Goal: Task Accomplishment & Management: Use online tool/utility

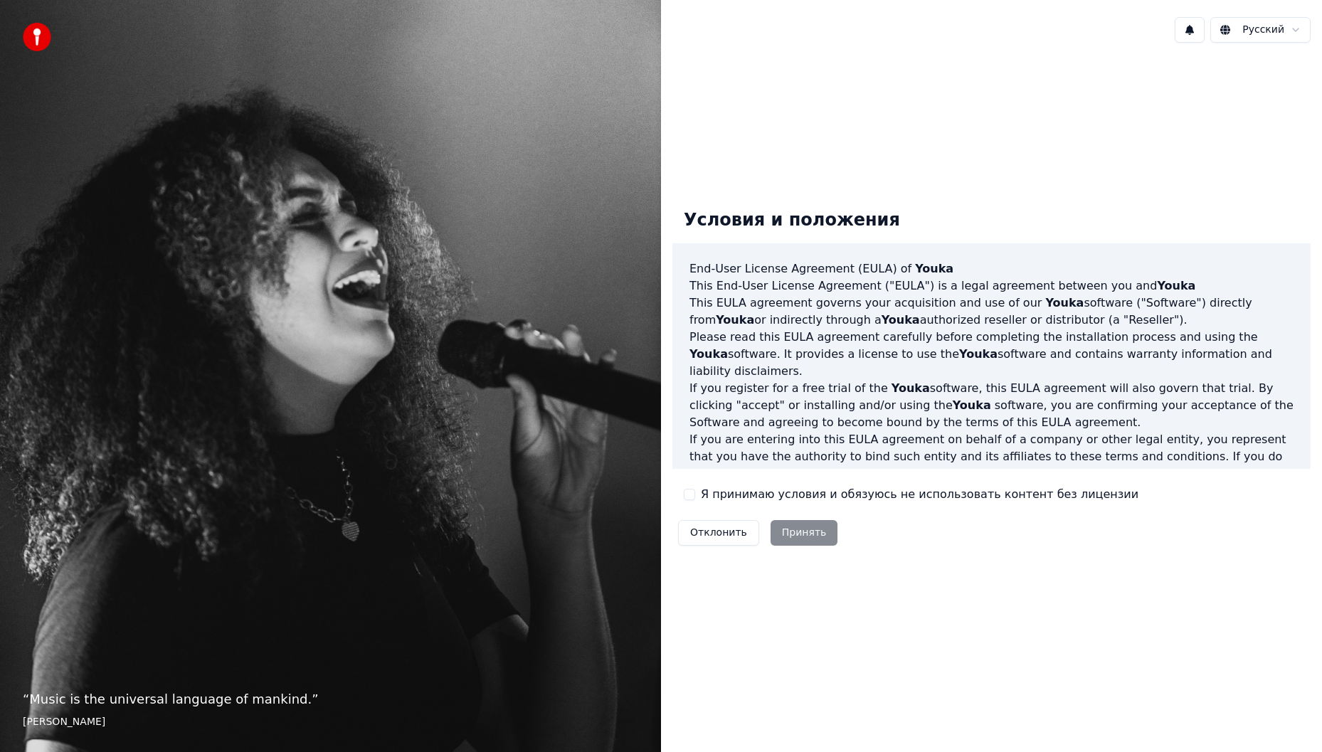
click at [687, 494] on button "Я принимаю условия и обязуюсь не использовать контент без лицензии" at bounding box center [689, 494] width 11 height 11
click at [799, 539] on button "Принять" at bounding box center [804, 533] width 68 height 26
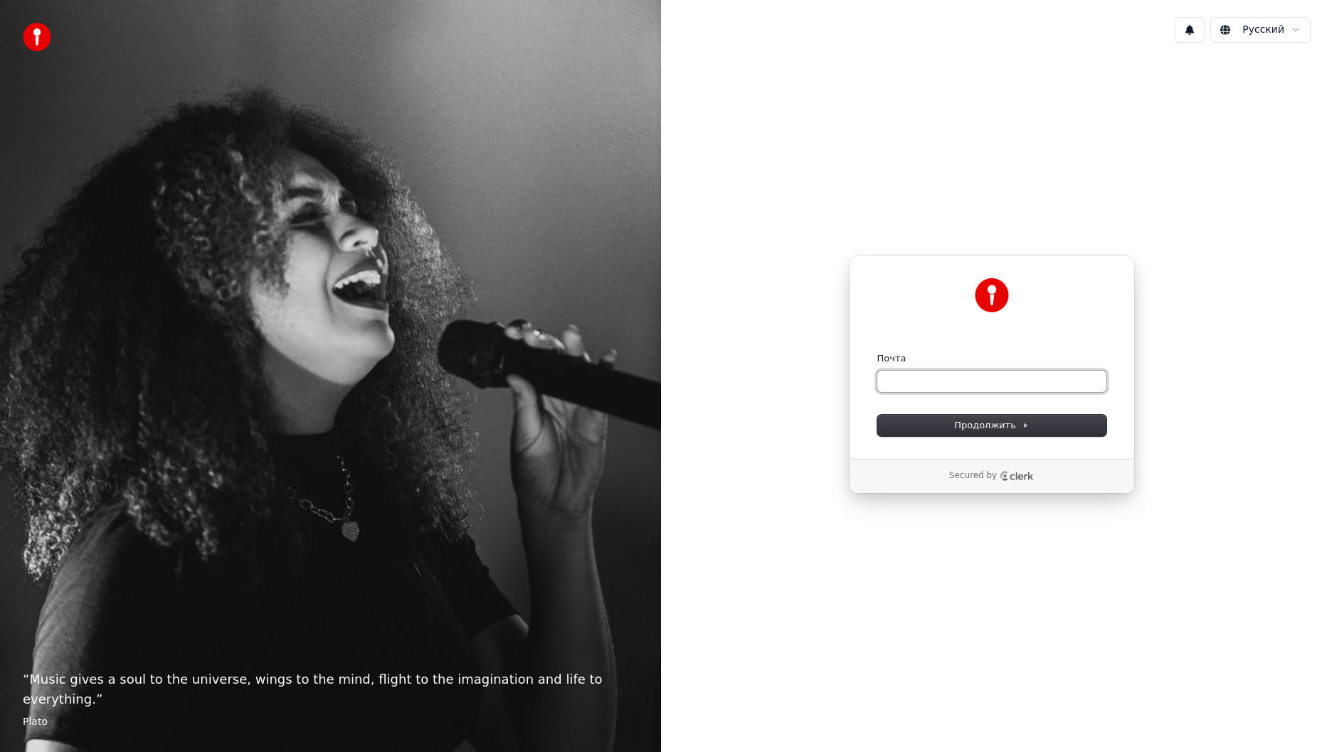
click at [904, 388] on input "Почта" at bounding box center [991, 381] width 229 height 21
click at [992, 437] on div "**********" at bounding box center [992, 356] width 286 height 203
click at [993, 433] on button "Продолжить" at bounding box center [991, 425] width 229 height 21
type input "**********"
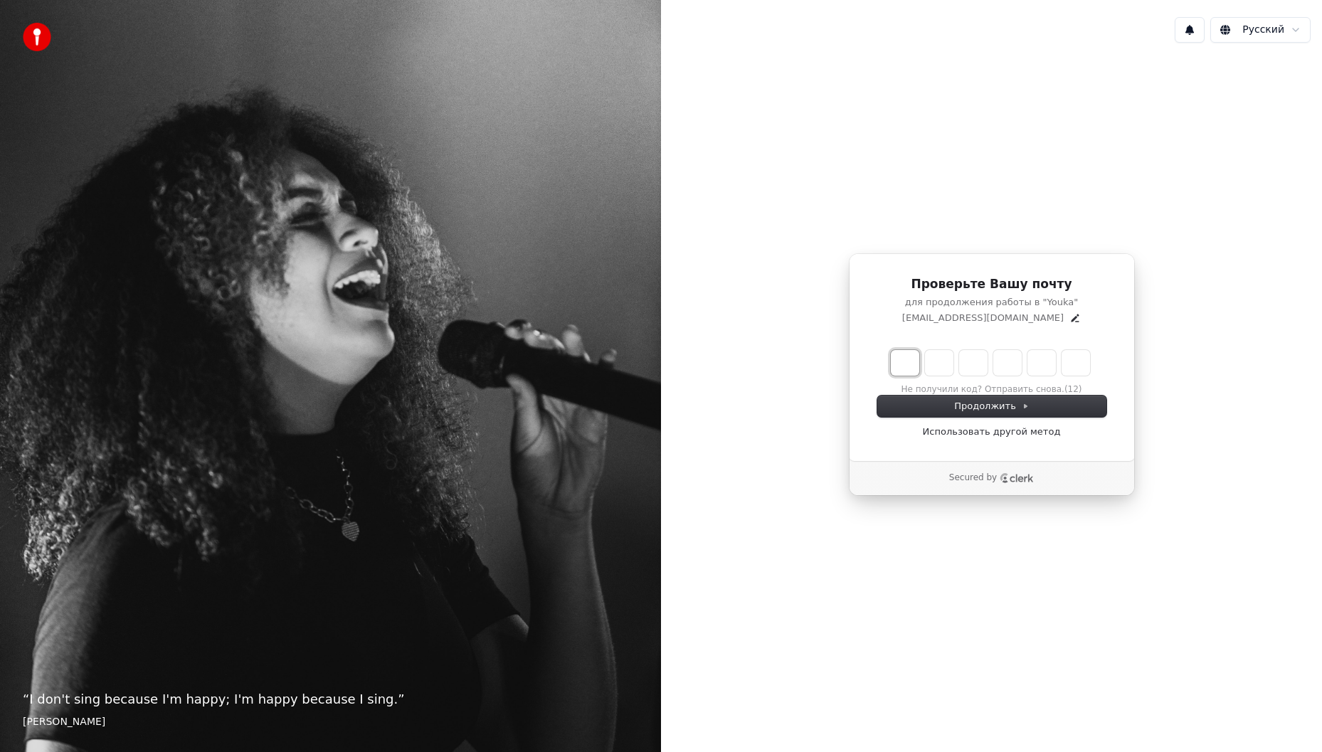
click at [906, 362] on input "Enter verification code. Digit 1" at bounding box center [905, 363] width 28 height 26
type input "*"
type input "**"
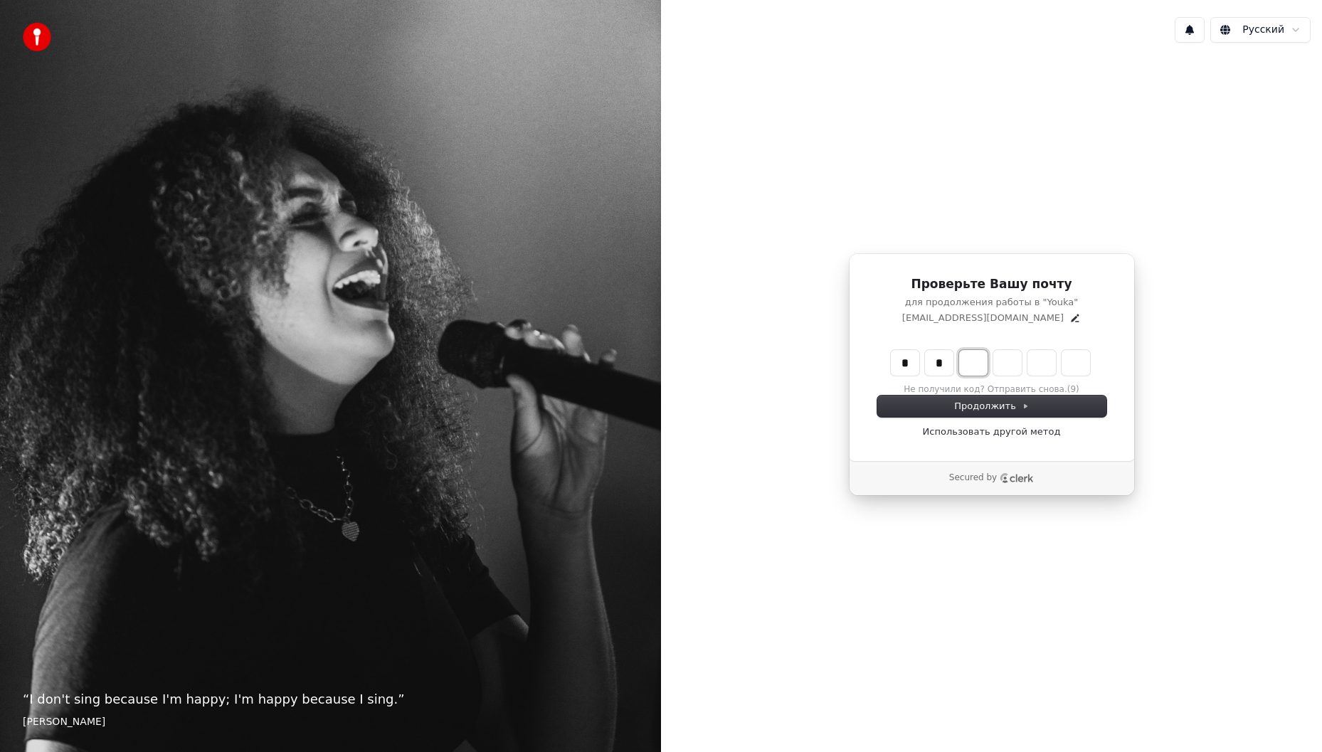
type input "*"
type input "***"
type input "*"
type input "****"
type input "*"
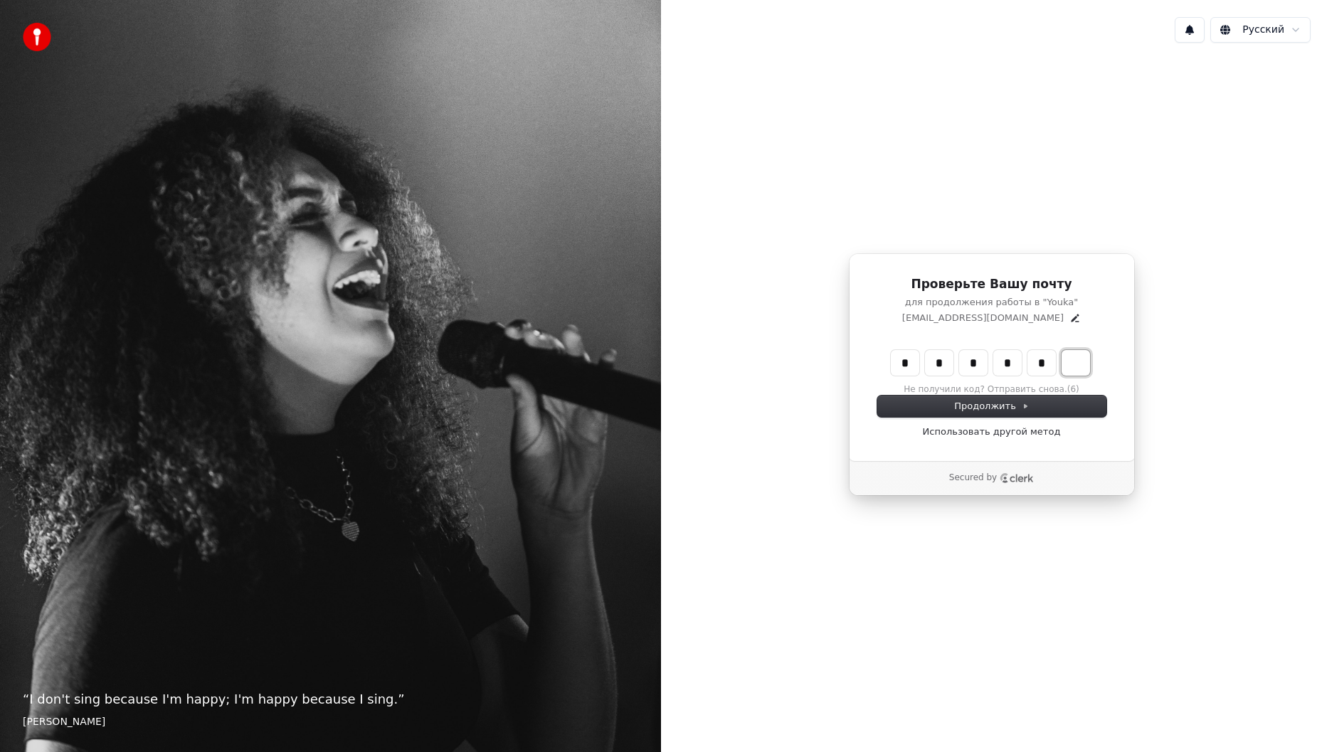
type input "******"
type input "*"
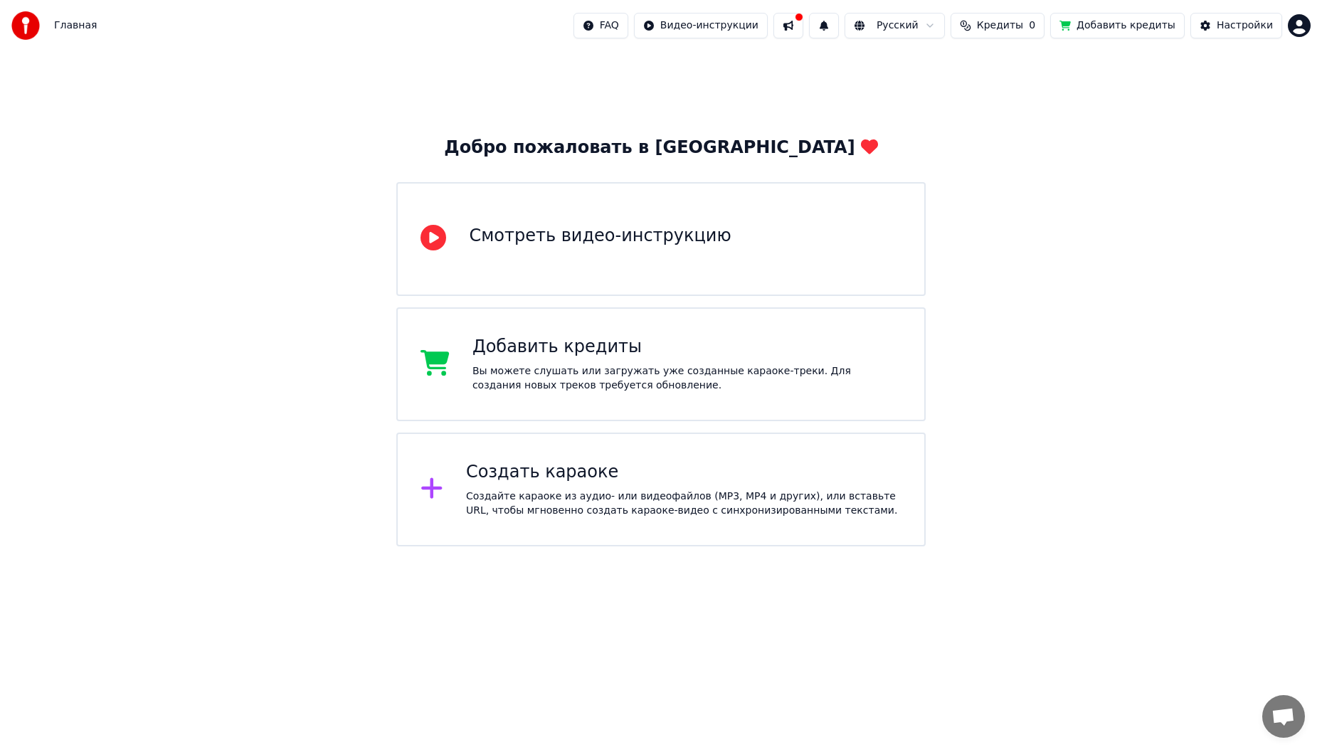
click at [545, 482] on div "Создать караоке" at bounding box center [683, 472] width 435 height 23
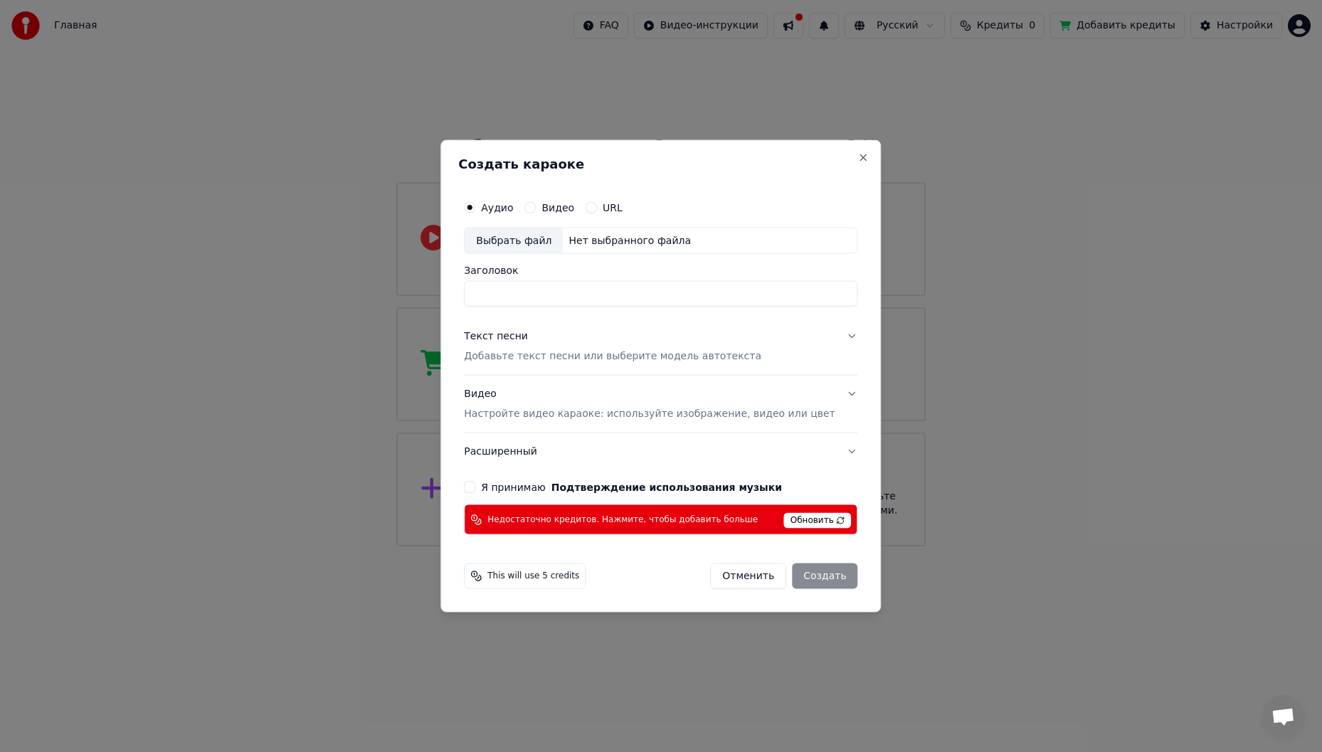
click at [556, 292] on input "Заголовок" at bounding box center [660, 294] width 393 height 26
drag, startPoint x: 967, startPoint y: 227, endPoint x: 938, endPoint y: 213, distance: 31.5
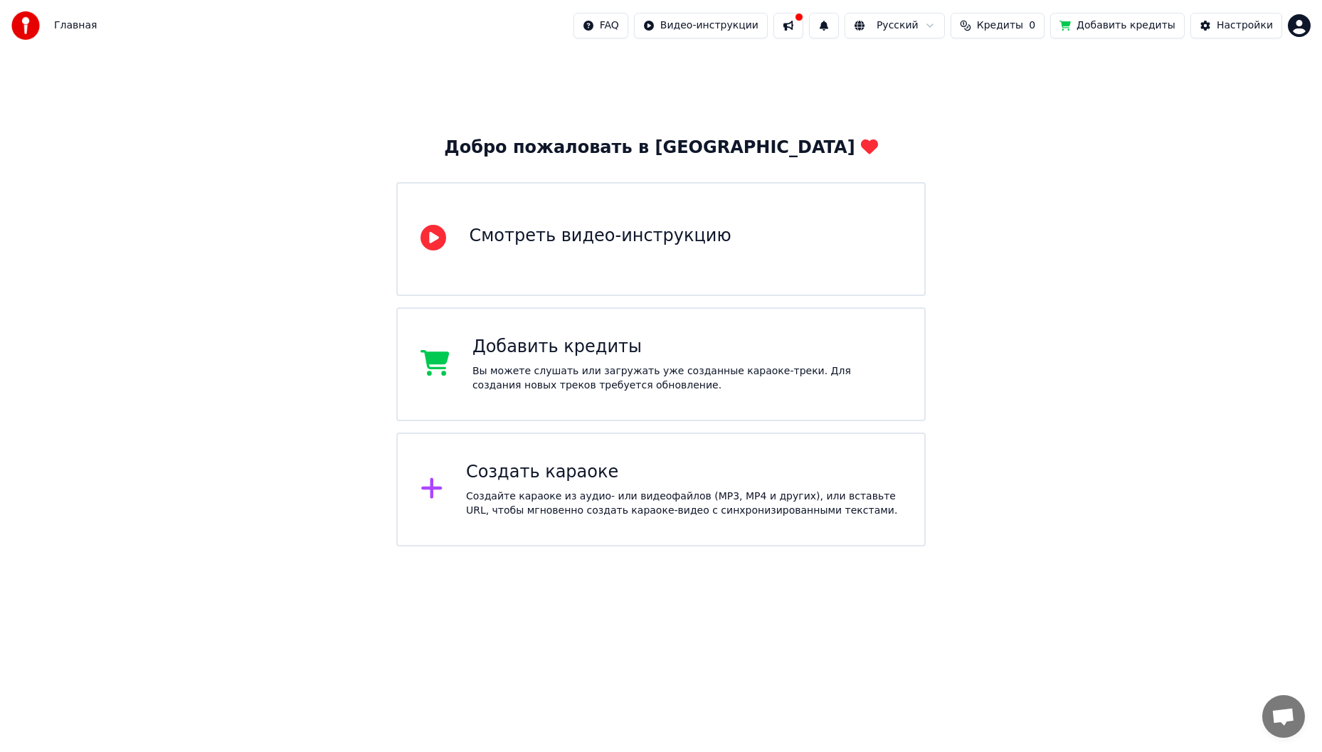
click at [519, 499] on div "Создайте караоке из аудио- или видеофайлов (MP3, MP4 и других), или вставьте UR…" at bounding box center [683, 503] width 435 height 28
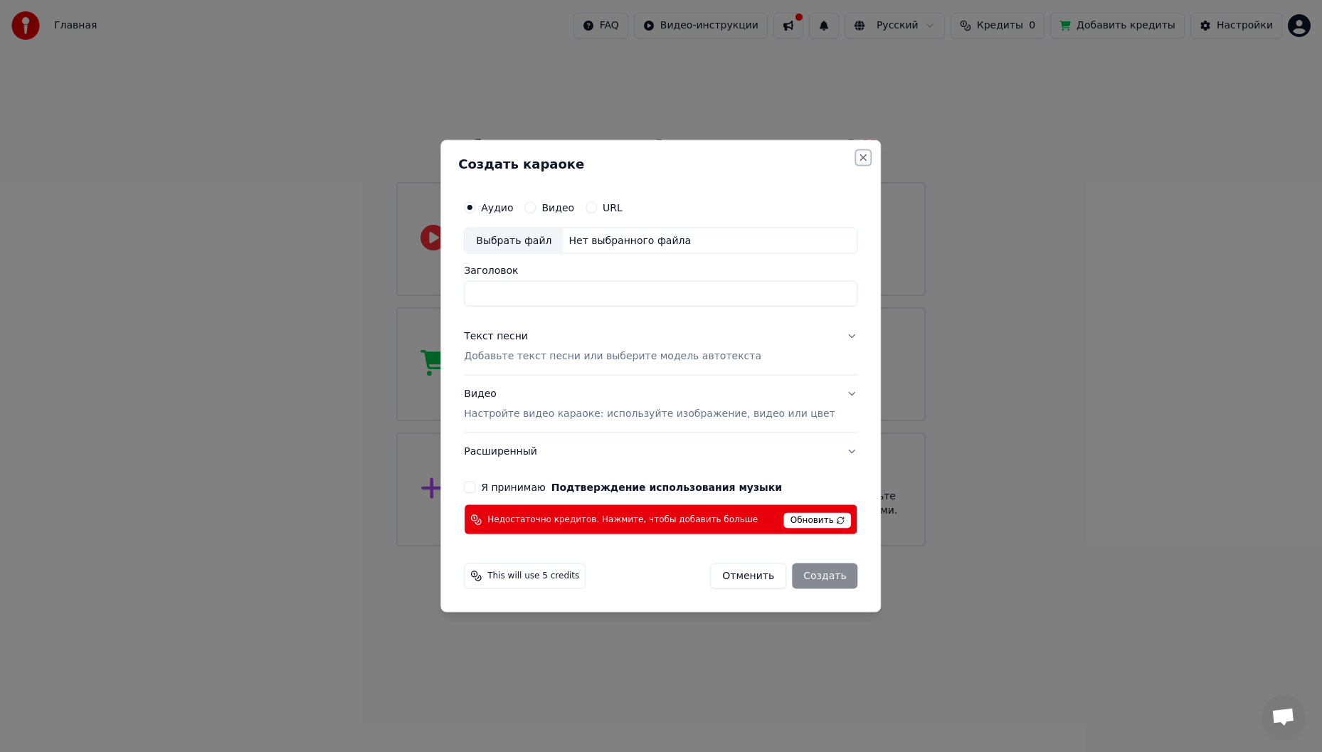
click at [858, 160] on button "Close" at bounding box center [863, 157] width 11 height 11
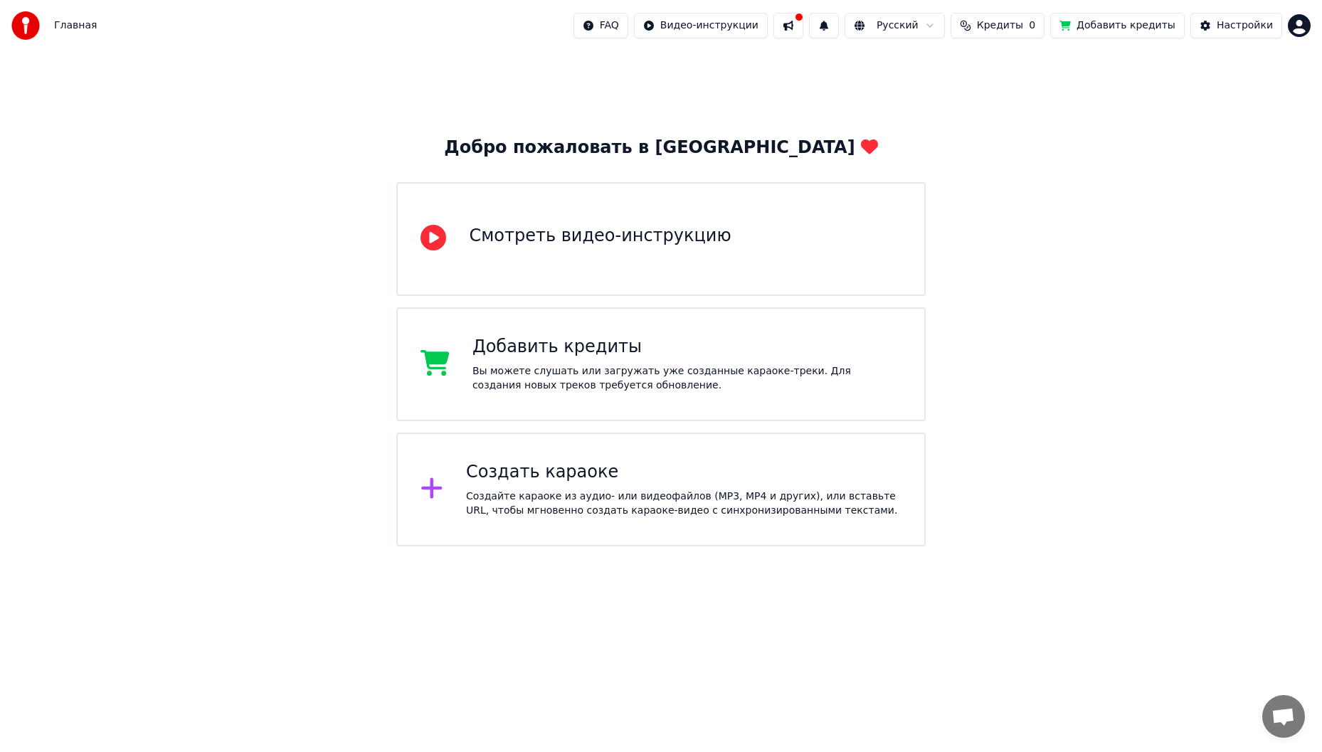
click at [593, 494] on div "Создайте караоке из аудио- или видеофайлов (MP3, MP4 и других), или вставьте UR…" at bounding box center [683, 503] width 435 height 28
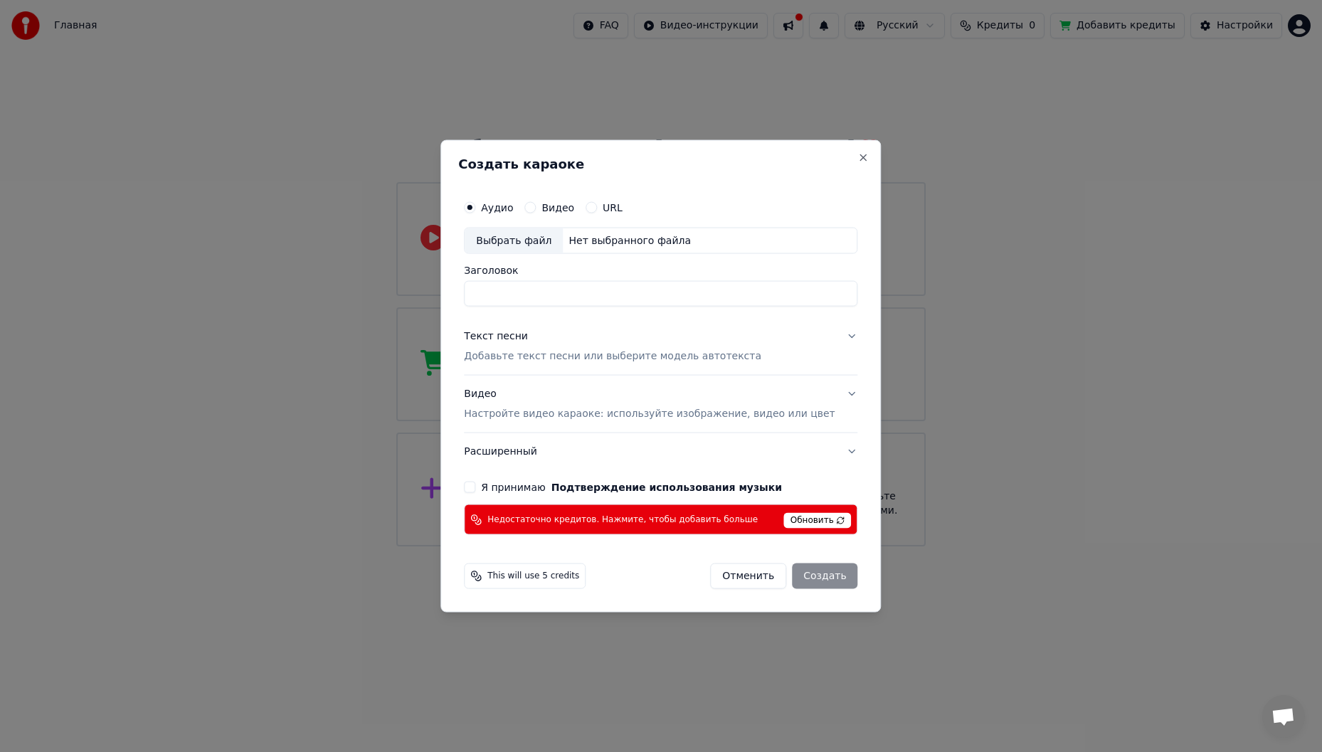
click at [539, 236] on div "Выбрать файл" at bounding box center [513, 241] width 98 height 26
type input "**********"
click at [822, 335] on button "Текст песни Добавьте текст песни или выберите модель автотекста" at bounding box center [660, 346] width 393 height 57
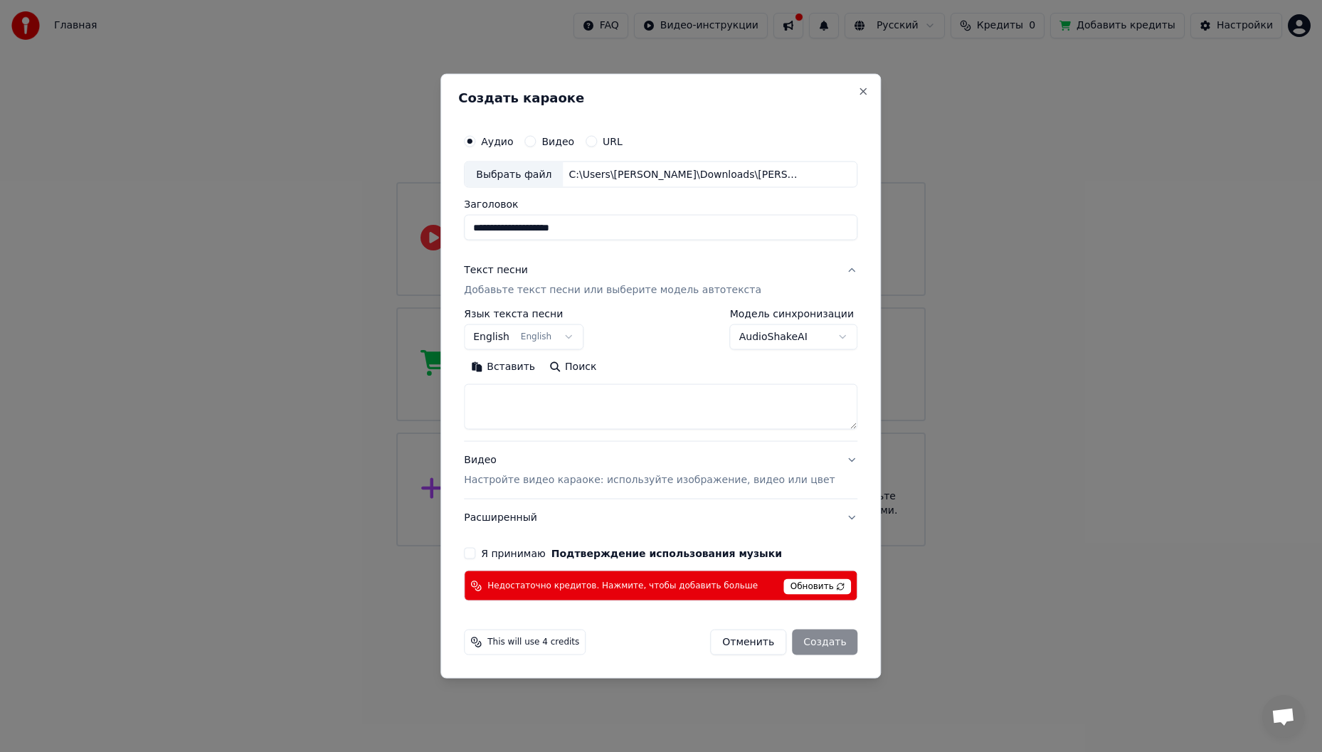
click at [546, 334] on button "English English" at bounding box center [523, 337] width 119 height 26
click at [583, 339] on button "English English" at bounding box center [523, 337] width 119 height 26
click at [507, 338] on button "English English" at bounding box center [523, 337] width 119 height 26
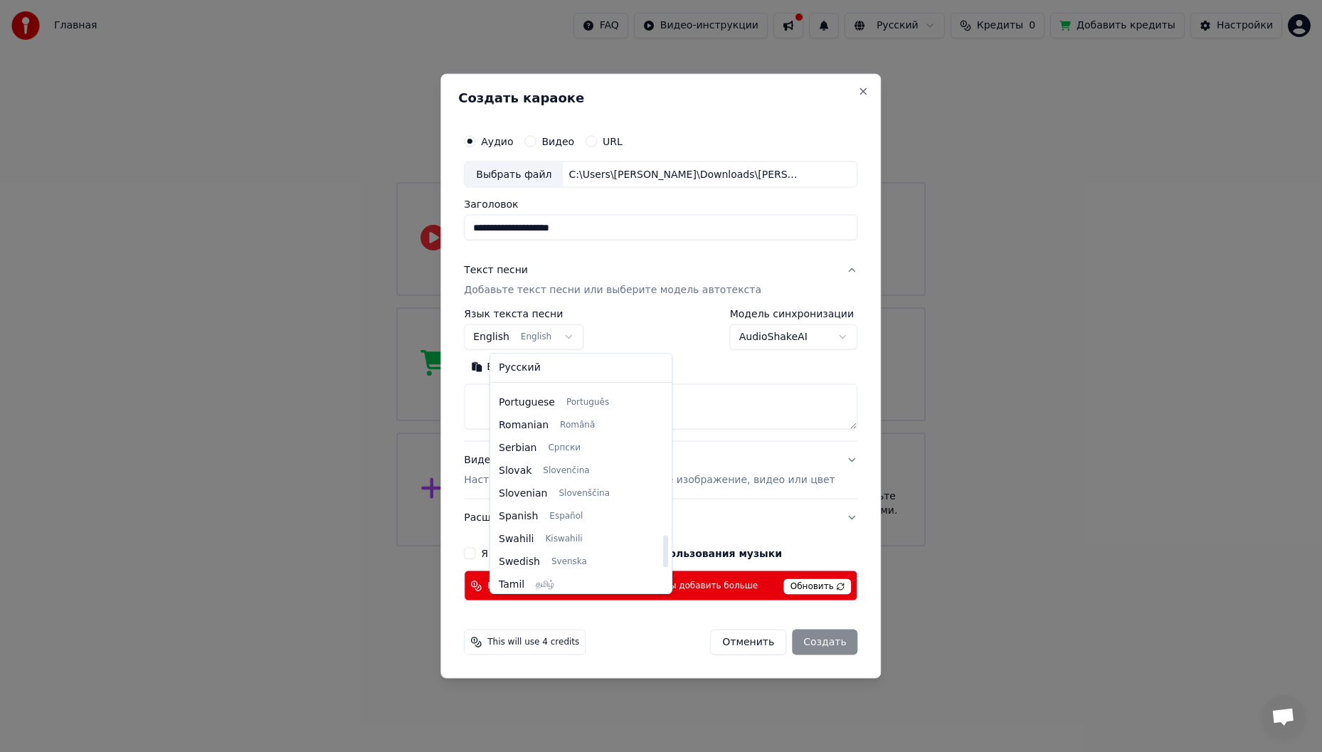
scroll to position [878, 0]
click at [319, 576] on div at bounding box center [661, 376] width 1322 height 752
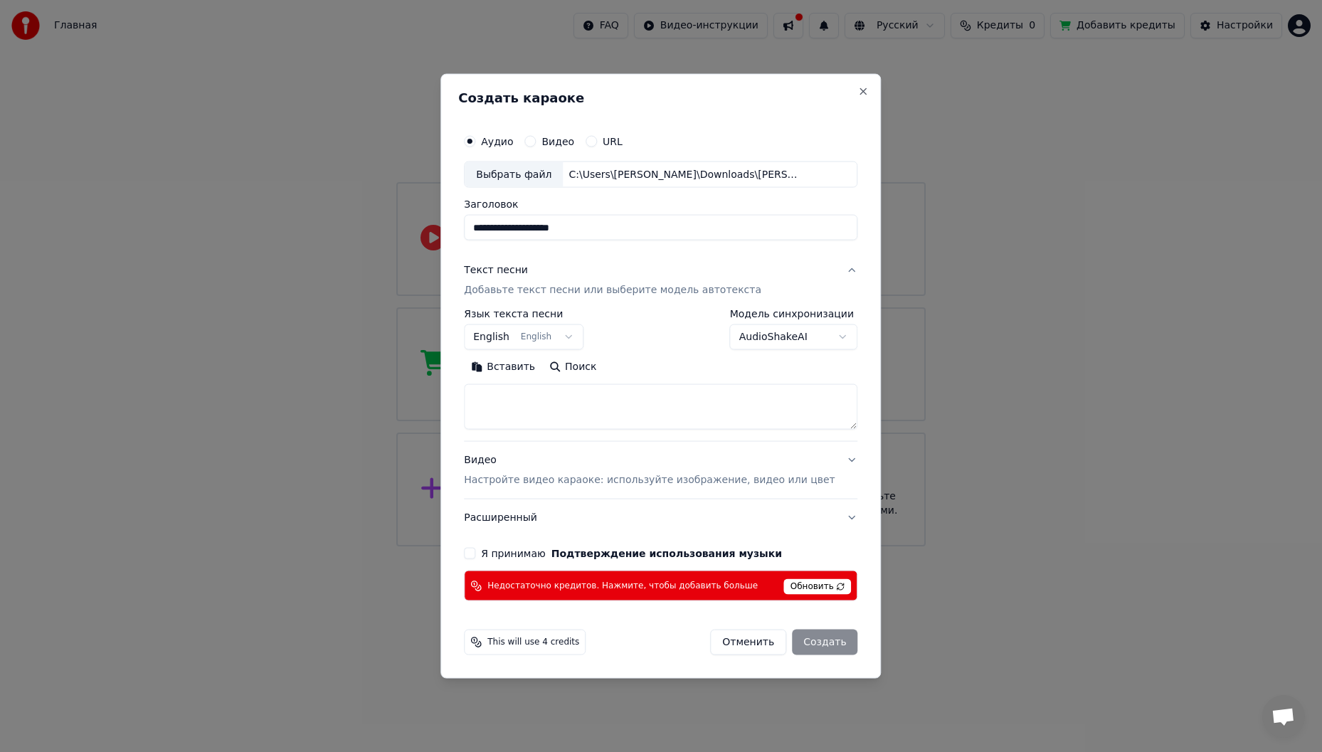
click at [530, 390] on textarea at bounding box center [660, 407] width 393 height 46
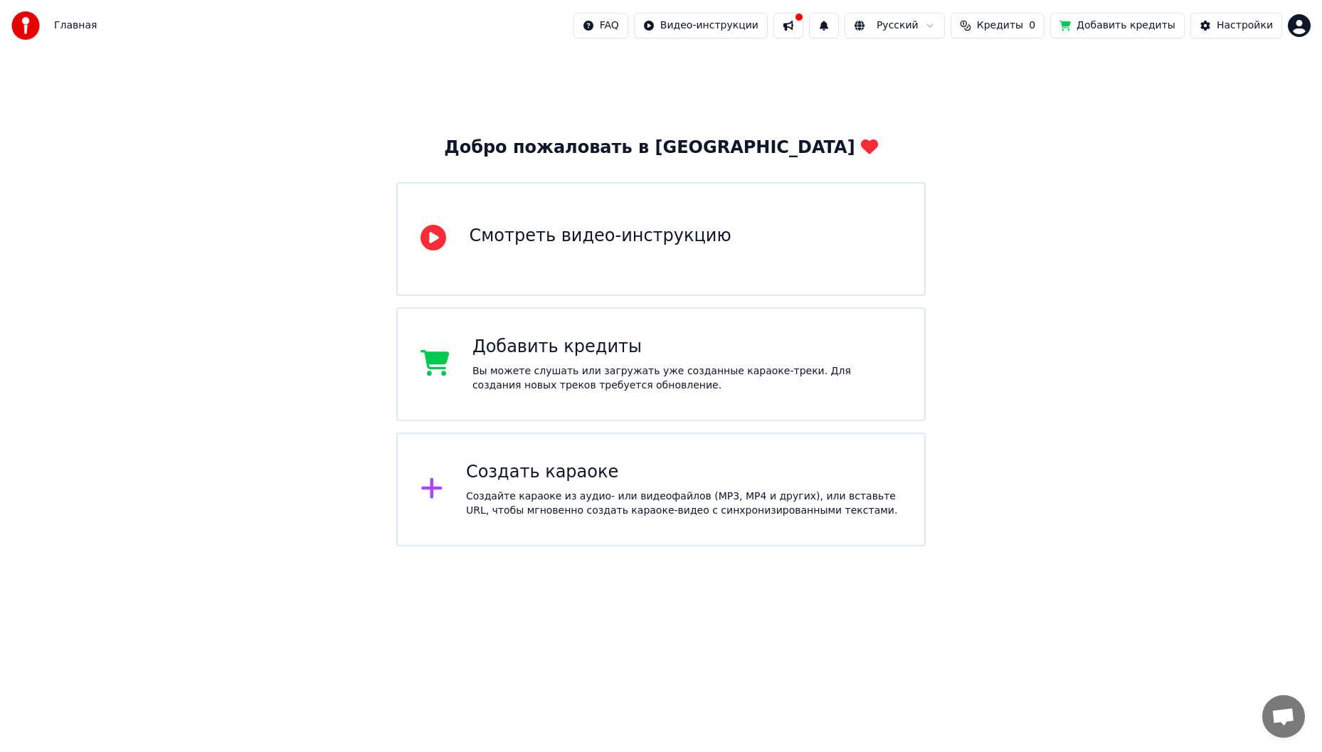
click at [588, 516] on div "Создайте караоке из аудио- или видеофайлов (MP3, MP4 и других), или вставьте UR…" at bounding box center [683, 503] width 435 height 28
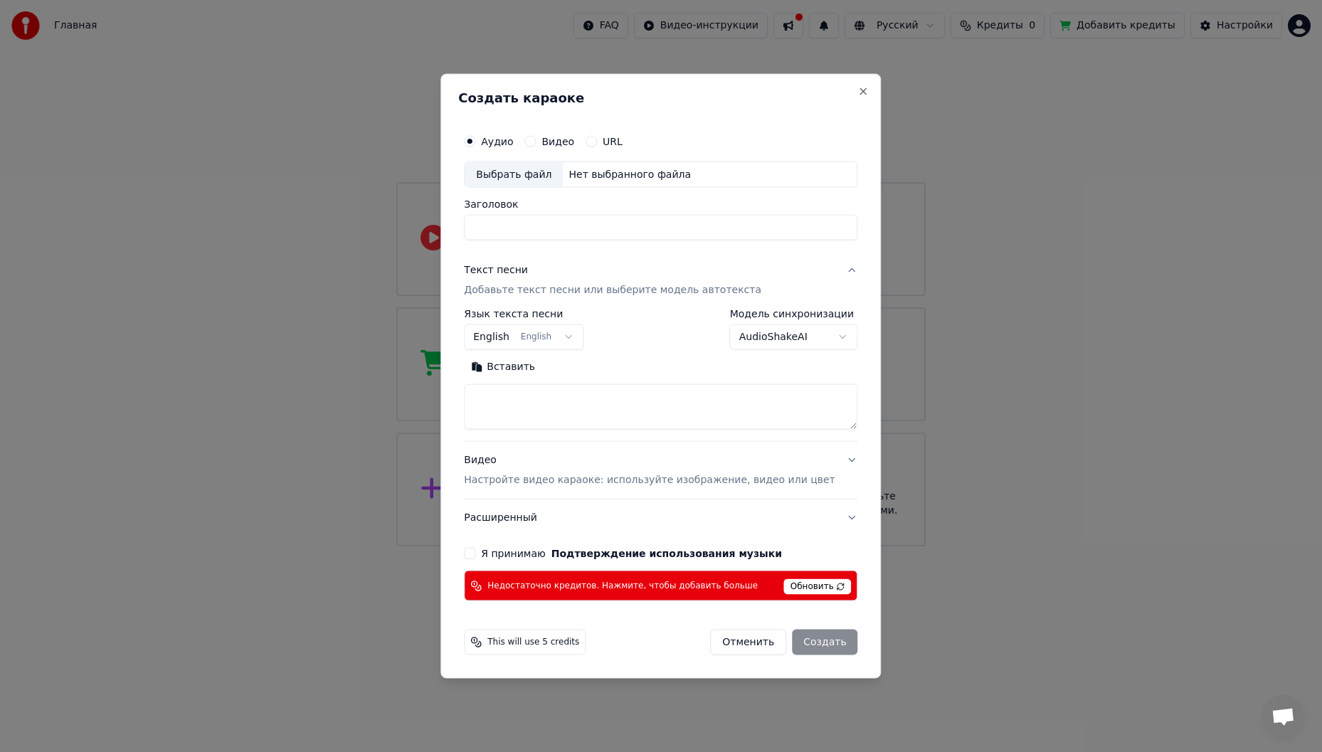
click at [541, 174] on div "Выбрать файл" at bounding box center [513, 174] width 98 height 26
type input "**********"
click at [521, 361] on button "Вставить" at bounding box center [503, 367] width 78 height 23
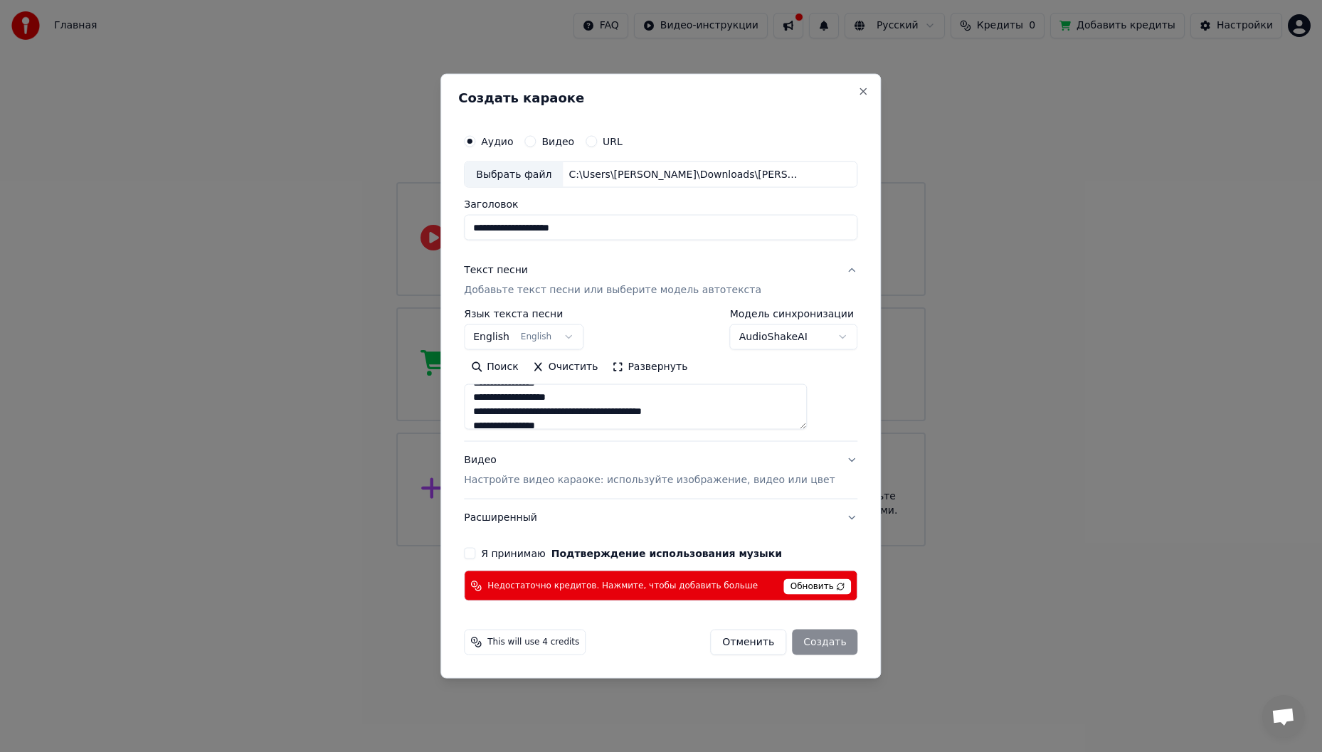
scroll to position [394, 0]
type textarea "**********"
click at [812, 578] on div "Обновить" at bounding box center [818, 586] width 68 height 18
click at [816, 585] on span "Обновить" at bounding box center [818, 587] width 68 height 16
click at [801, 649] on div "Отменить Создать" at bounding box center [783, 642] width 147 height 26
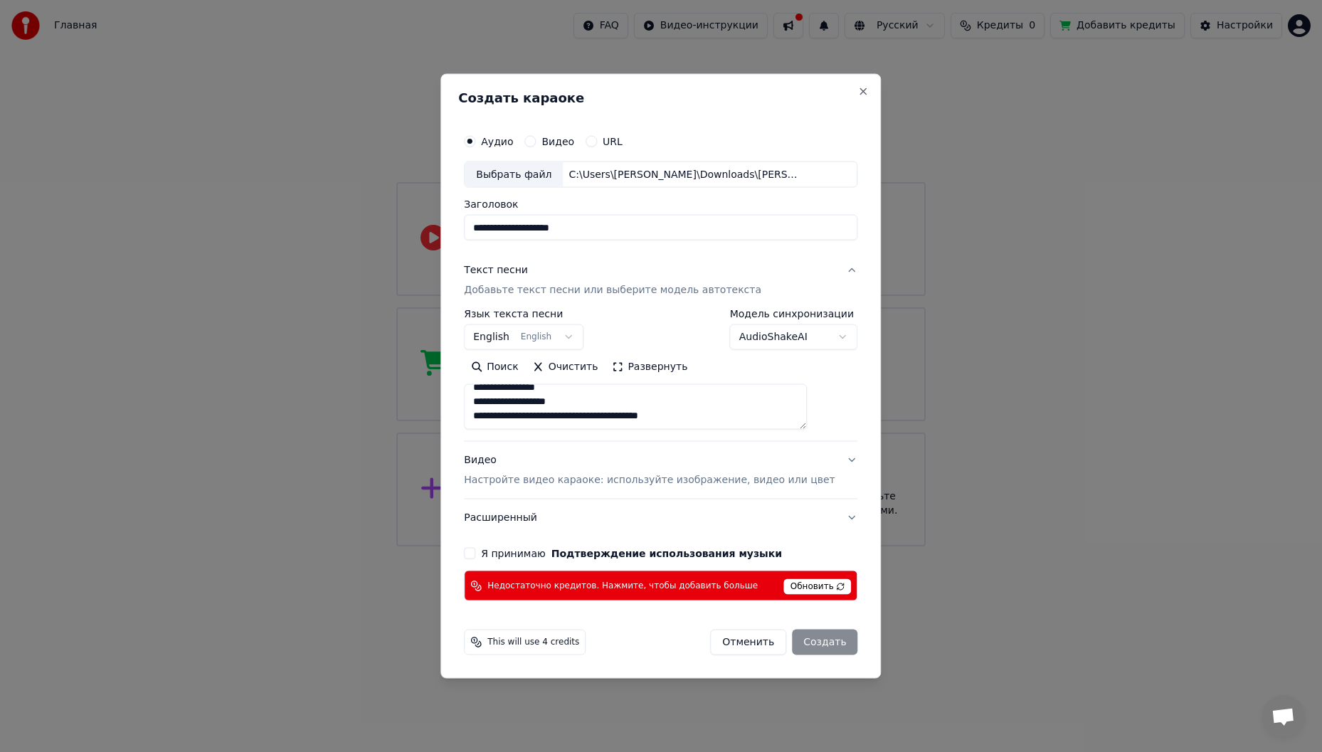
drag, startPoint x: 738, startPoint y: 645, endPoint x: 738, endPoint y: 655, distance: 10.0
click at [738, 649] on button "Отменить" at bounding box center [748, 642] width 76 height 26
select select
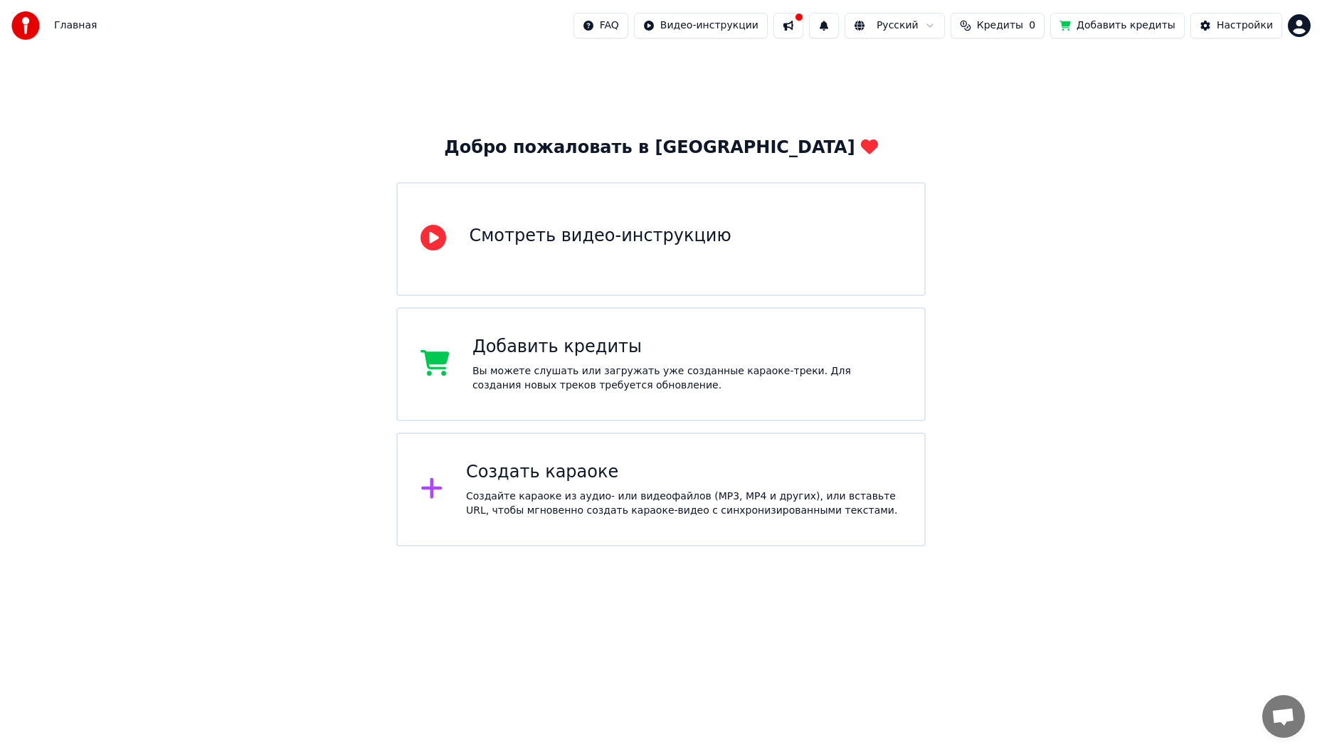
click at [1023, 25] on span "Кредиты" at bounding box center [1000, 25] width 46 height 14
click at [1029, 105] on button "Обновить" at bounding box center [1020, 107] width 86 height 26
click at [1000, 67] on th "Остаток" at bounding box center [991, 67] width 55 height 28
click at [1118, 18] on button "Добавить кредиты" at bounding box center [1117, 26] width 134 height 26
click at [580, 349] on div "Добавить кредиты" at bounding box center [686, 347] width 429 height 23
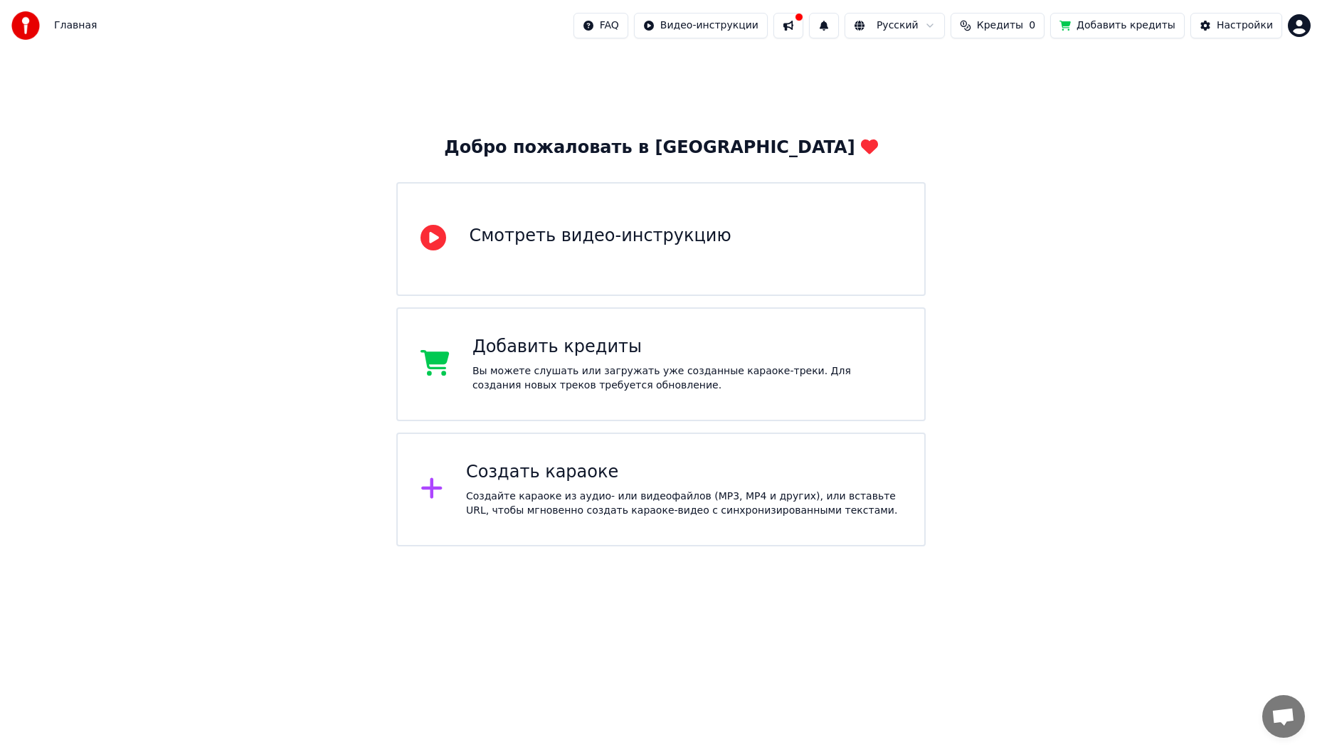
click at [555, 269] on div "Смотреть видео-инструкцию" at bounding box center [660, 239] width 528 height 114
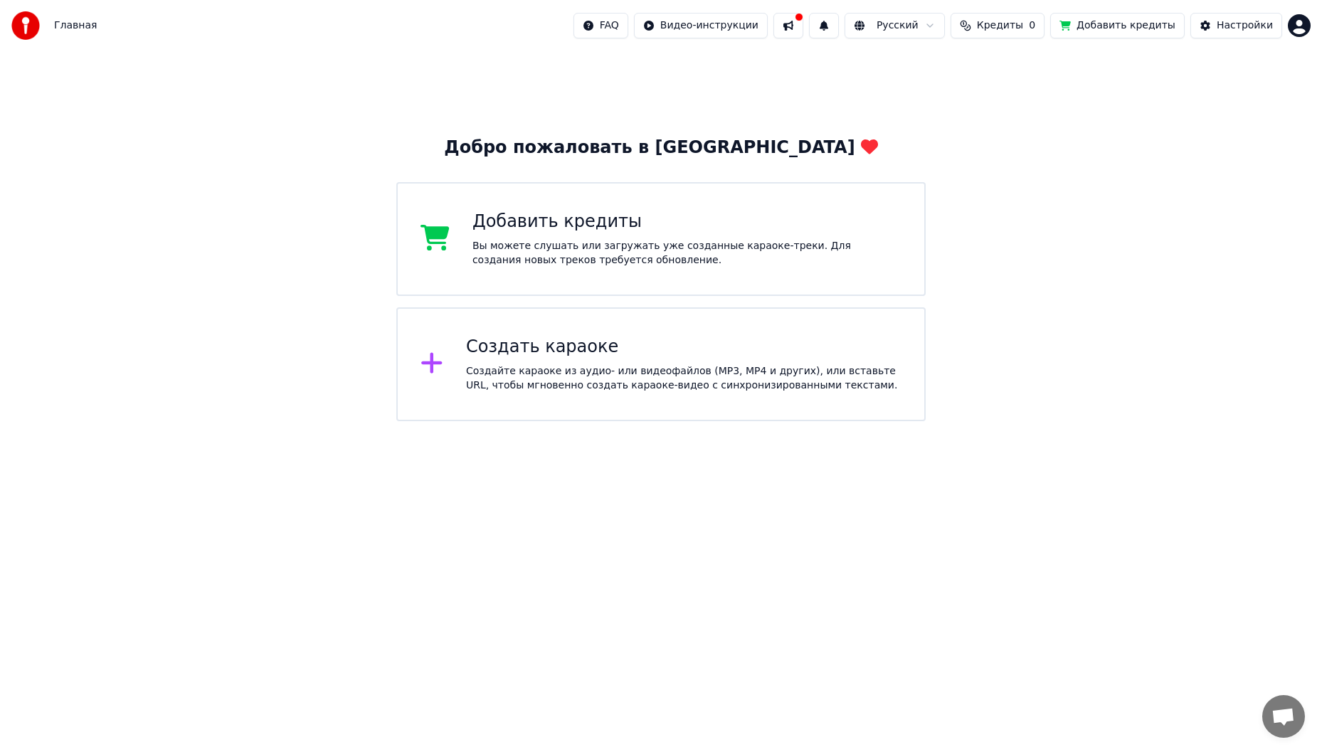
click at [607, 356] on div "Создать караоке" at bounding box center [683, 347] width 435 height 23
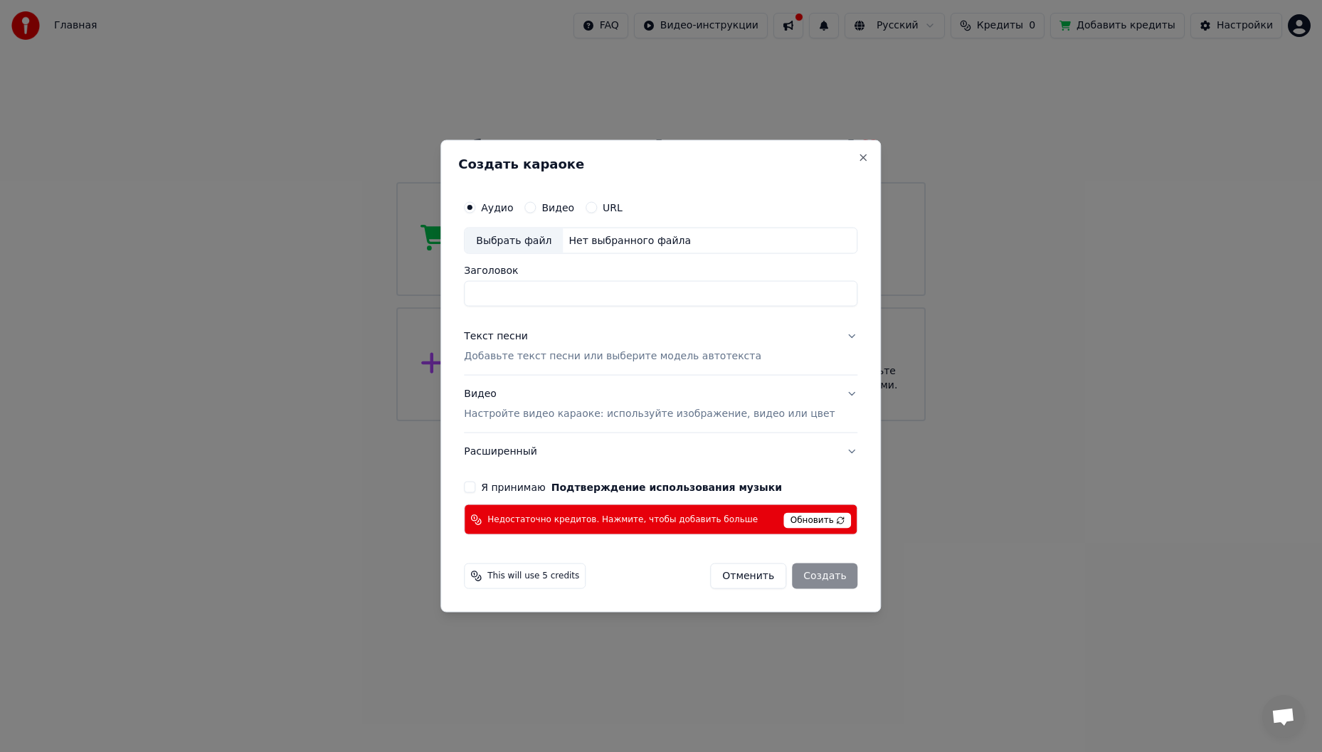
click at [558, 214] on div "Аудио Видео URL" at bounding box center [660, 207] width 393 height 28
click at [536, 205] on button "Видео" at bounding box center [529, 206] width 11 height 11
click at [597, 202] on button "URL" at bounding box center [590, 206] width 11 height 11
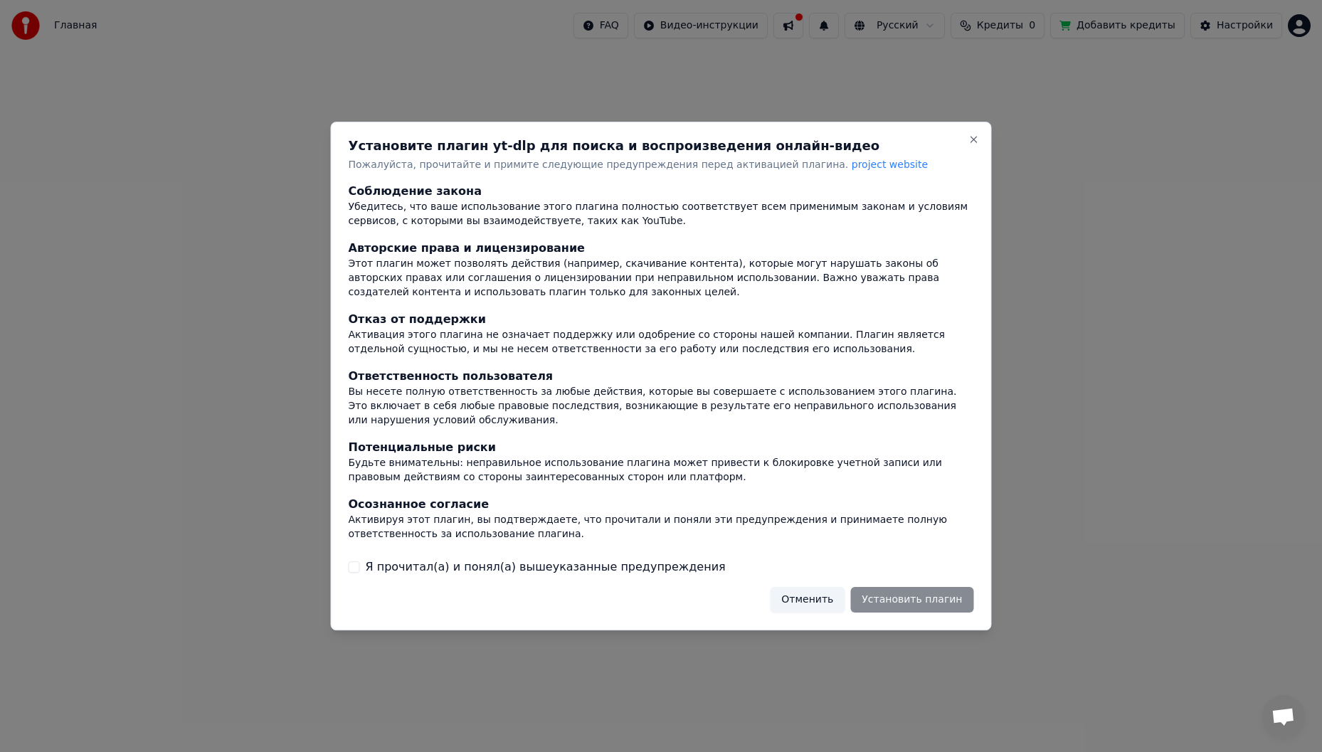
click at [356, 565] on button "Я прочитал(а) и понял(а) вышеуказанные предупреждения" at bounding box center [354, 566] width 11 height 11
click at [920, 590] on button "Установить плагин" at bounding box center [911, 600] width 123 height 26
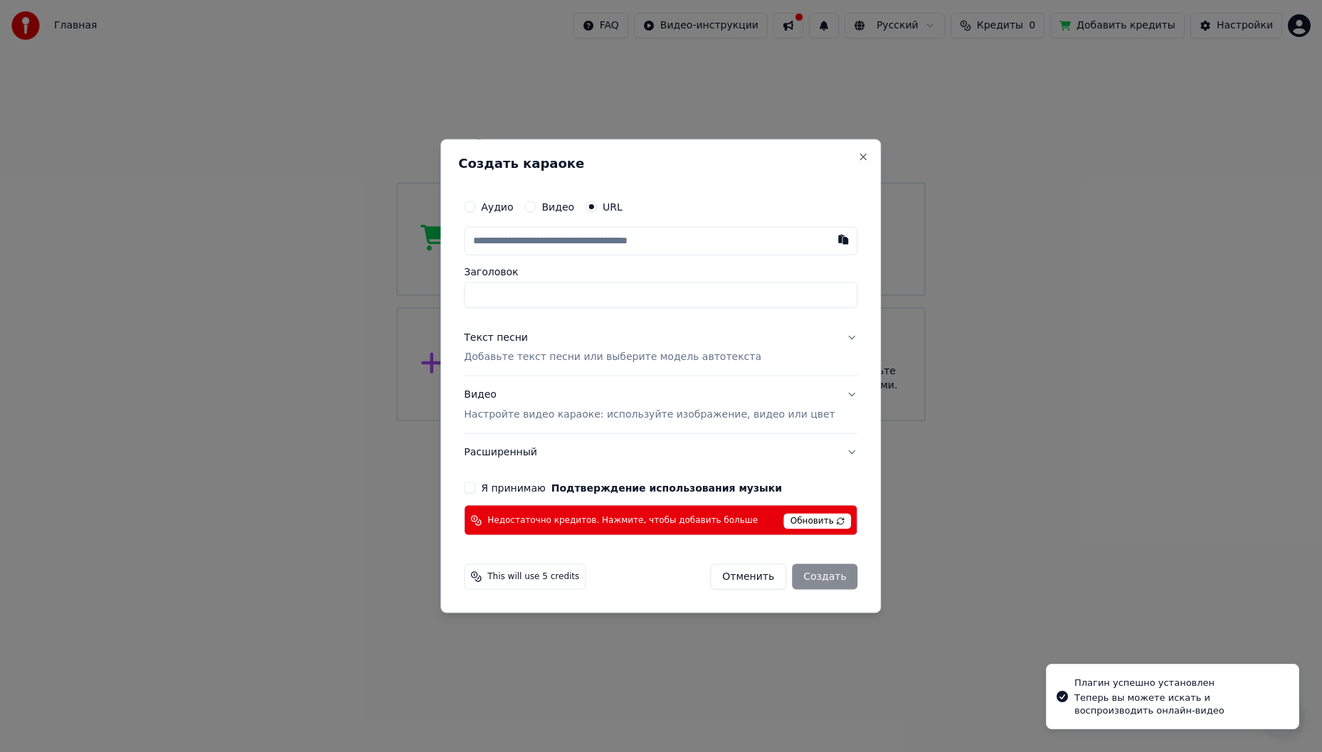
click at [556, 201] on div "Видео" at bounding box center [549, 206] width 50 height 11
click at [536, 206] on button "Видео" at bounding box center [529, 206] width 11 height 11
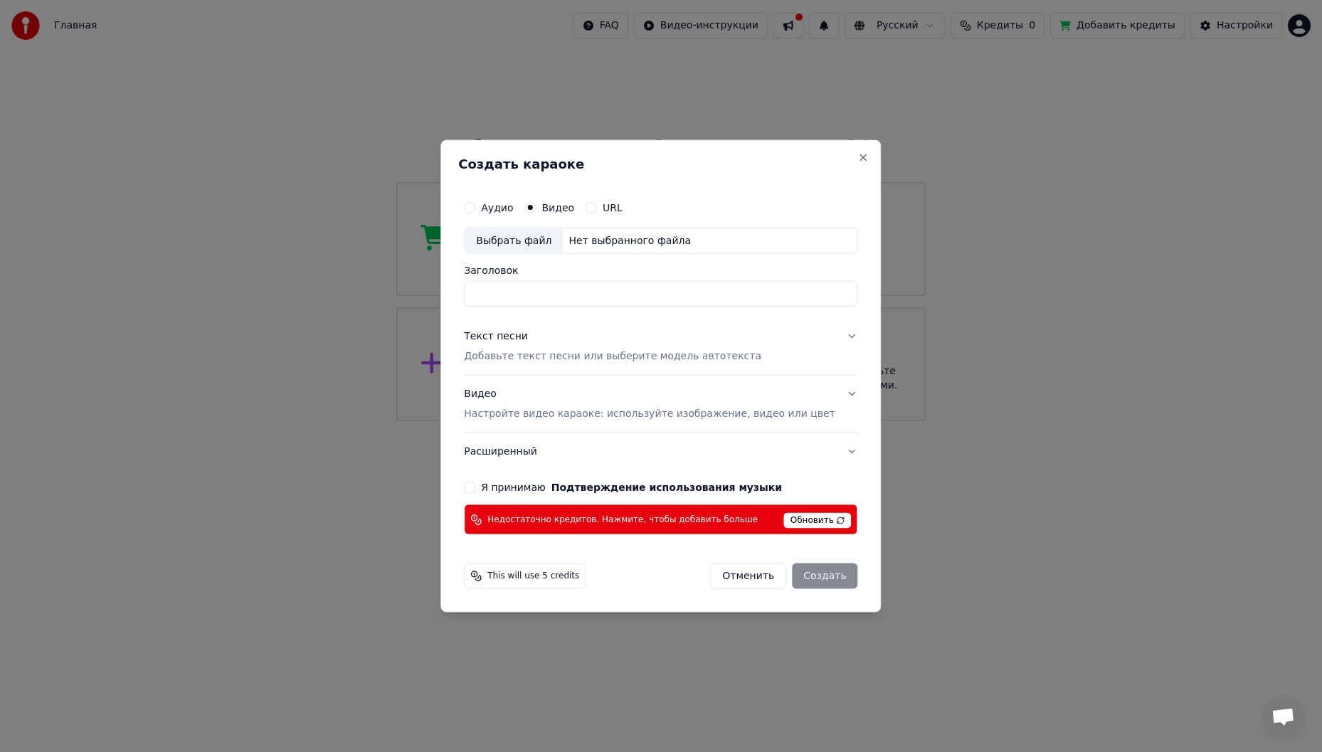
click at [615, 208] on div "URL" at bounding box center [603, 206] width 37 height 11
click at [597, 205] on button "URL" at bounding box center [590, 206] width 11 height 11
click at [543, 246] on input "text" at bounding box center [660, 240] width 393 height 28
click at [829, 242] on button "button" at bounding box center [843, 239] width 28 height 26
type input "**********"
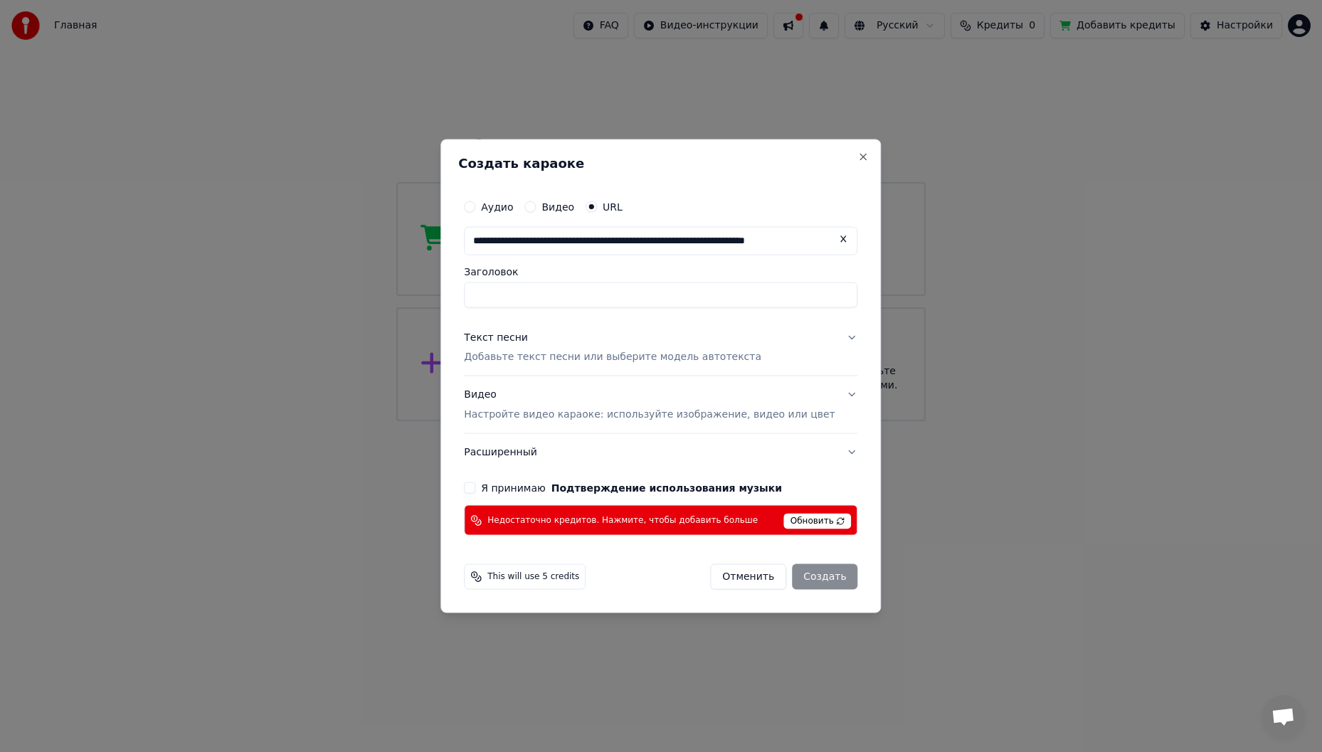
type input "**********"
click at [829, 336] on button "Текст песни Добавьте текст песни или выберите модель автотекста" at bounding box center [660, 347] width 393 height 57
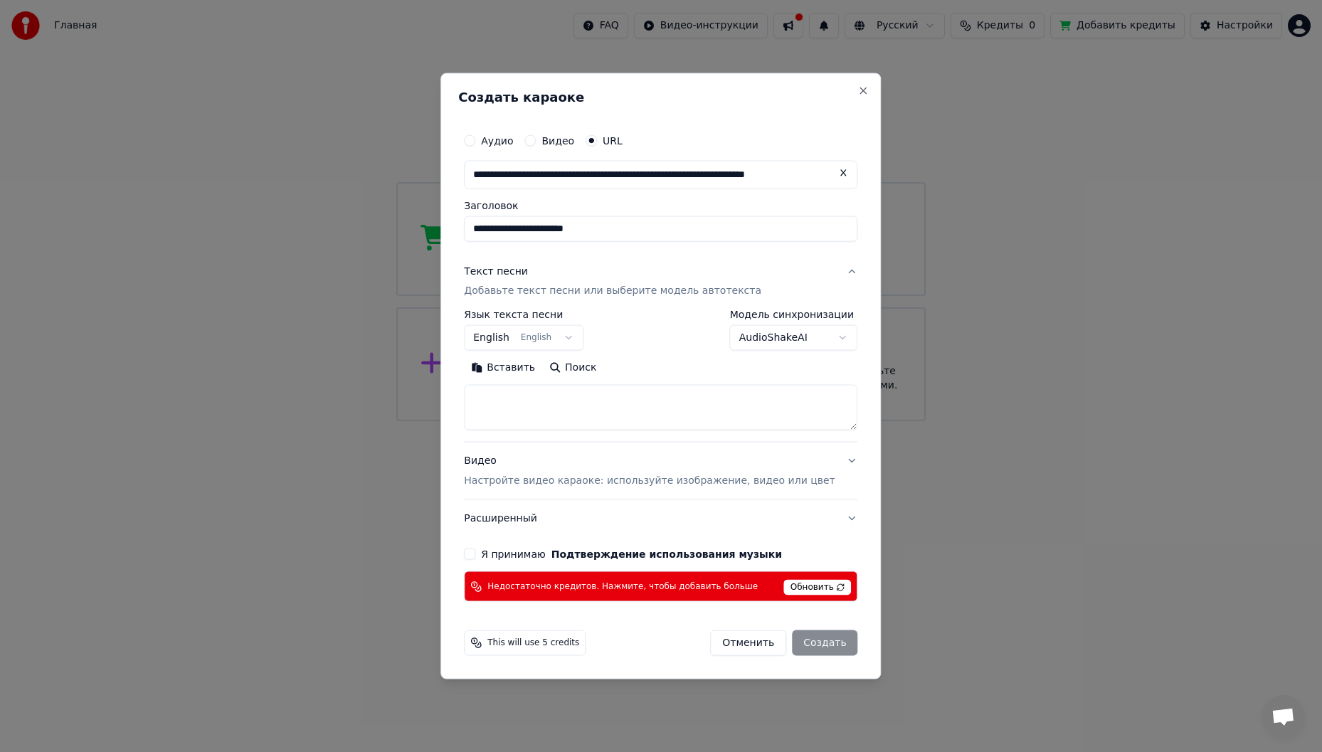
click at [823, 272] on button "Текст песни Добавьте текст песни или выберите модель автотекста" at bounding box center [660, 281] width 393 height 57
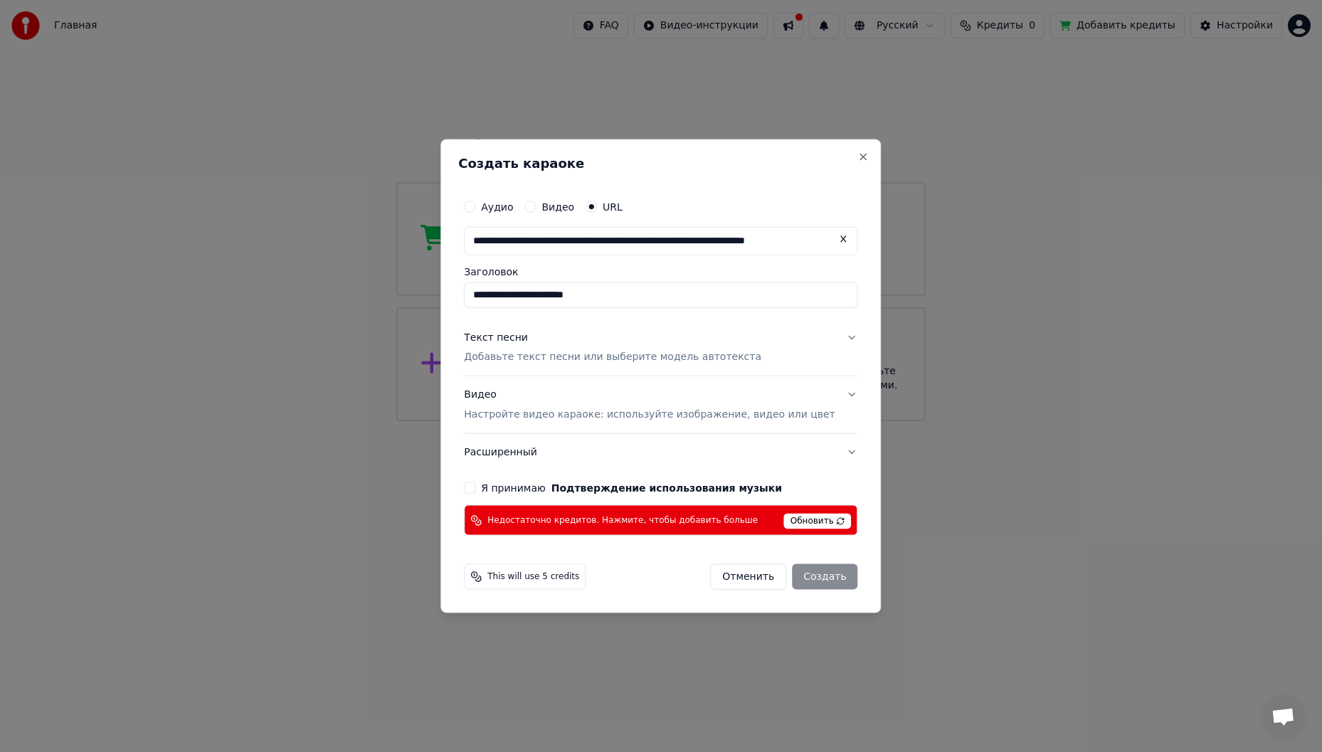
click at [583, 585] on div "This will use 5 credits" at bounding box center [525, 577] width 122 height 26
click at [564, 206] on label "Видео" at bounding box center [557, 206] width 33 height 10
click at [536, 206] on button "Видео" at bounding box center [529, 206] width 11 height 11
click at [597, 208] on button "URL" at bounding box center [590, 206] width 11 height 11
click at [829, 238] on button "button" at bounding box center [843, 239] width 28 height 26
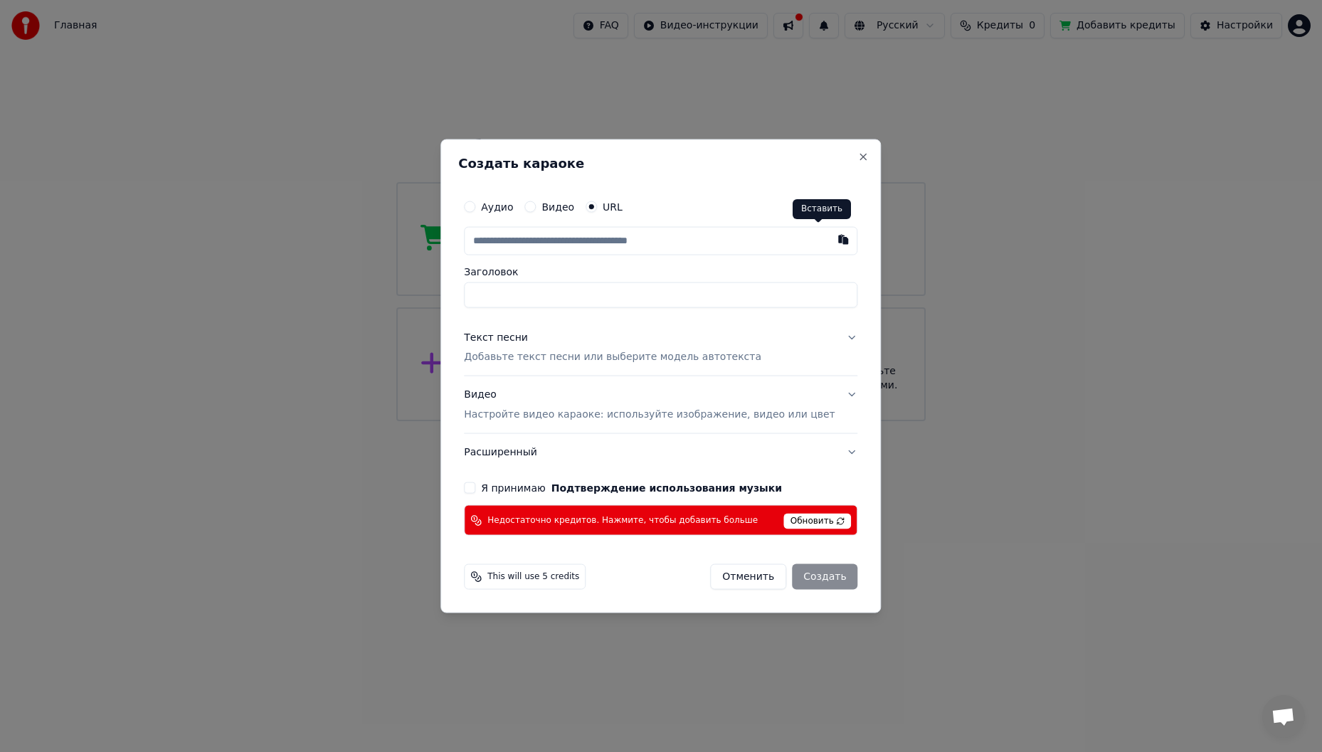
type input "**********"
click at [724, 351] on p "Добавьте текст песни или выберите модель автотекста" at bounding box center [612, 357] width 297 height 14
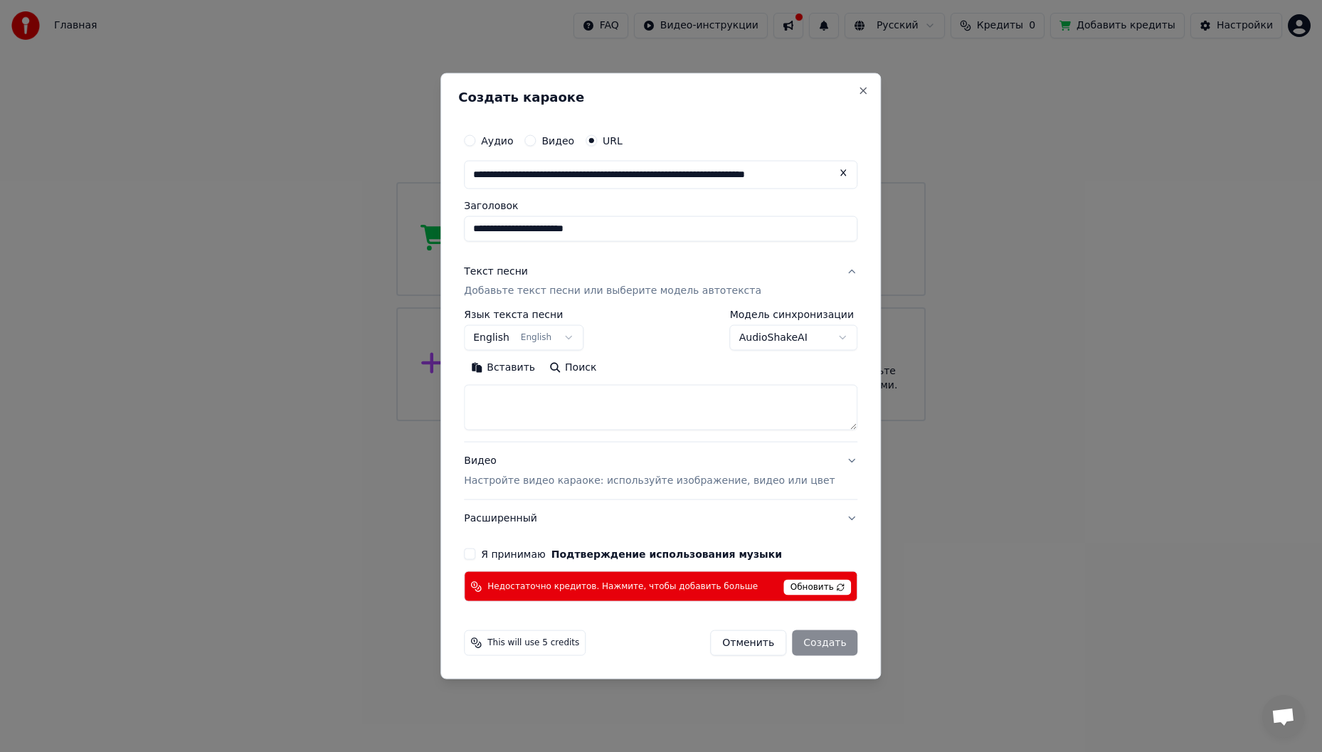
click at [677, 291] on p "Добавьте текст песни или выберите модель автотекста" at bounding box center [612, 291] width 297 height 14
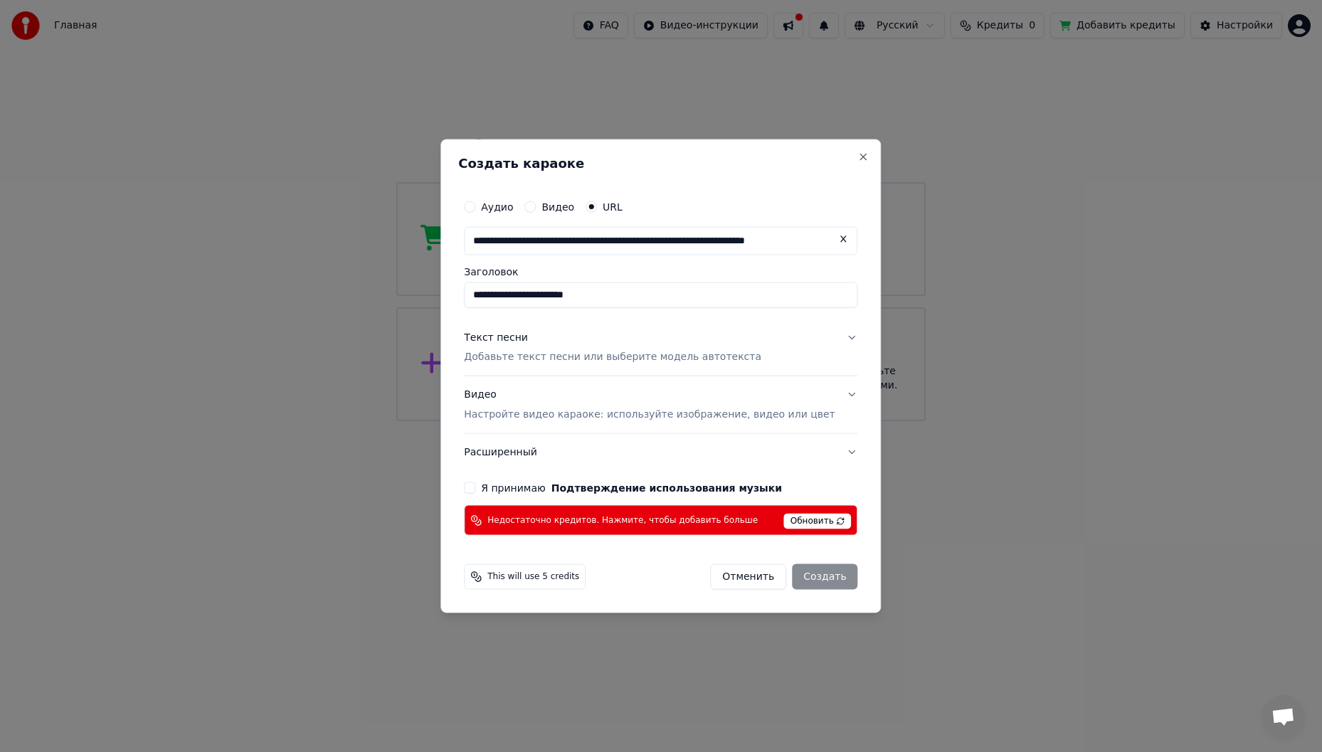
click at [692, 356] on p "Добавьте текст песни или выберите модель автотекста" at bounding box center [612, 357] width 297 height 14
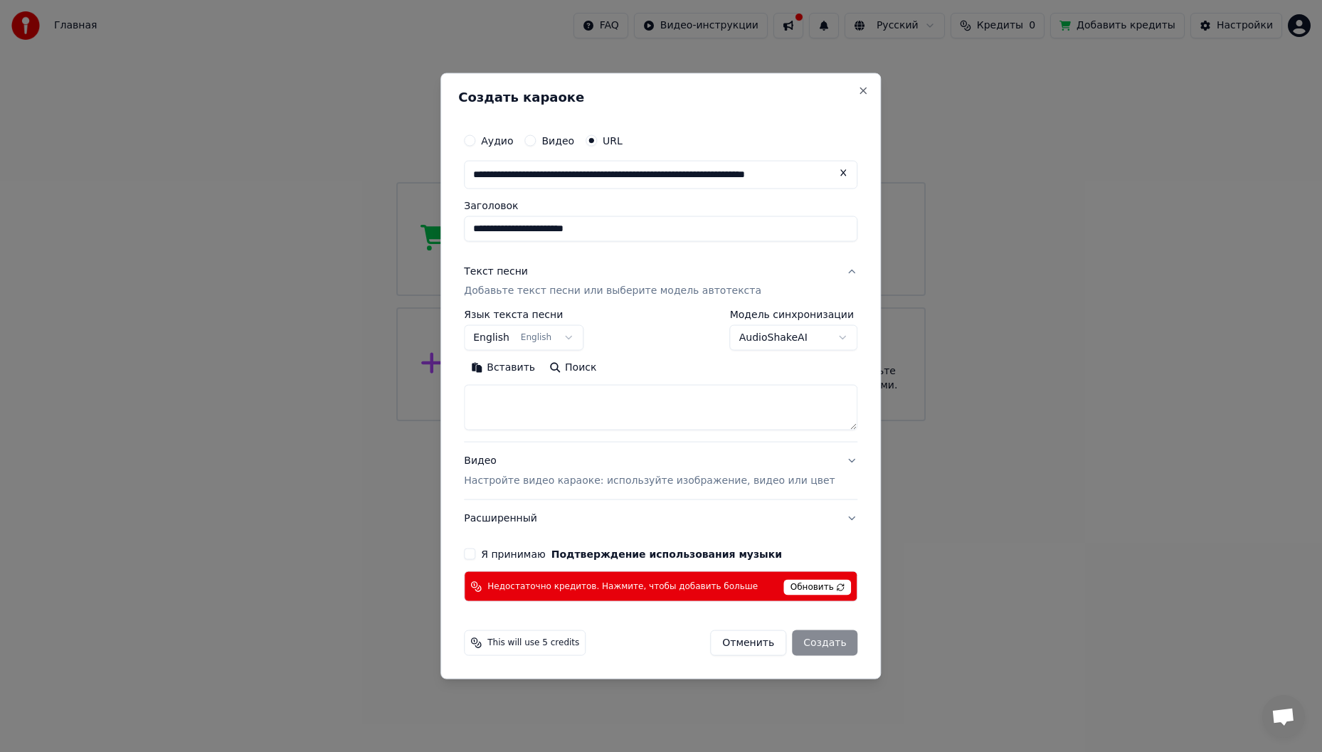
click at [774, 335] on body "**********" at bounding box center [661, 210] width 1322 height 421
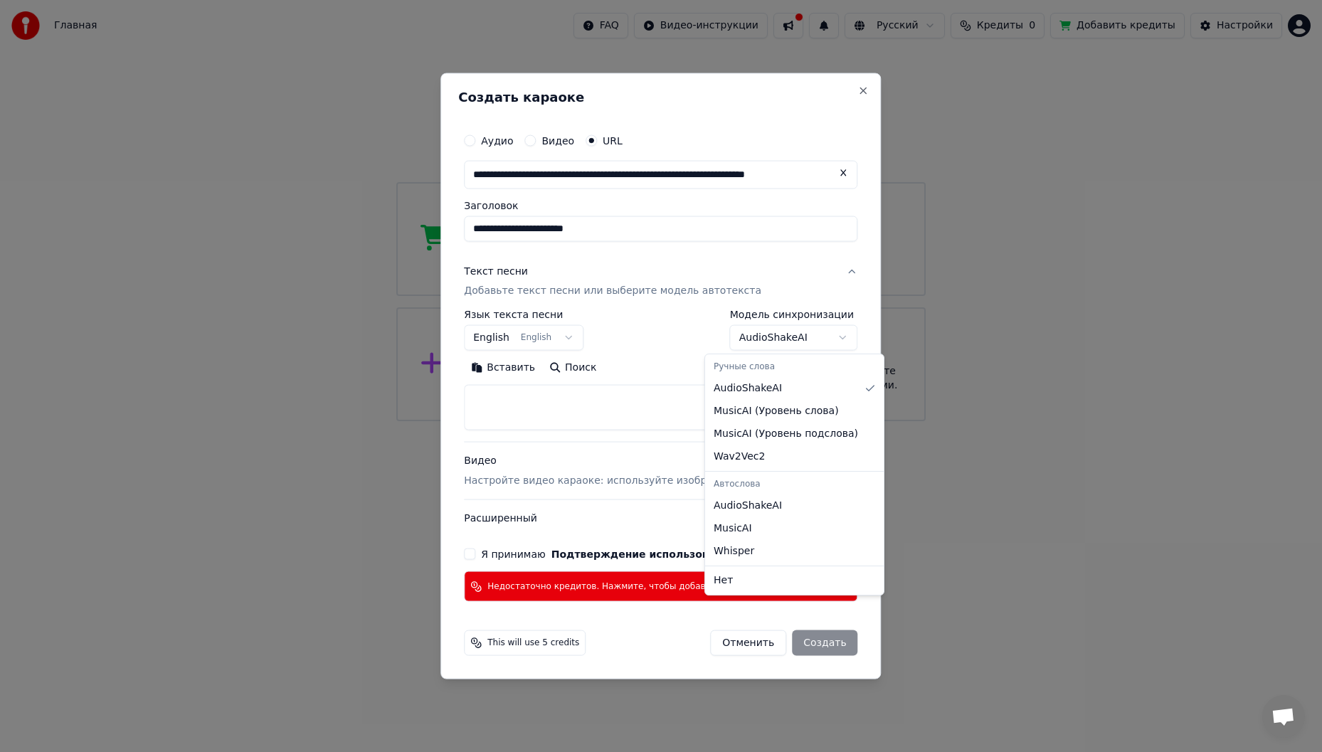
select select "**********"
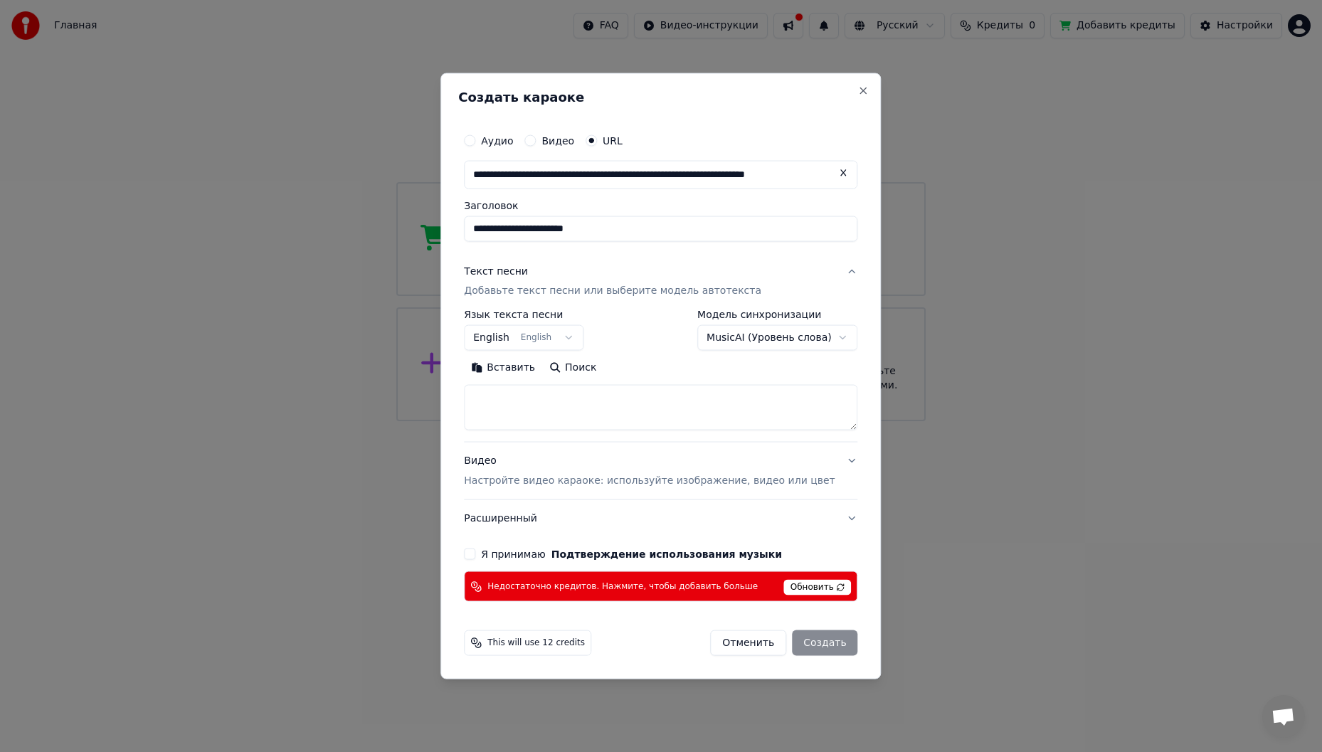
click at [558, 294] on p "Добавьте текст песни или выберите модель автотекста" at bounding box center [612, 291] width 297 height 14
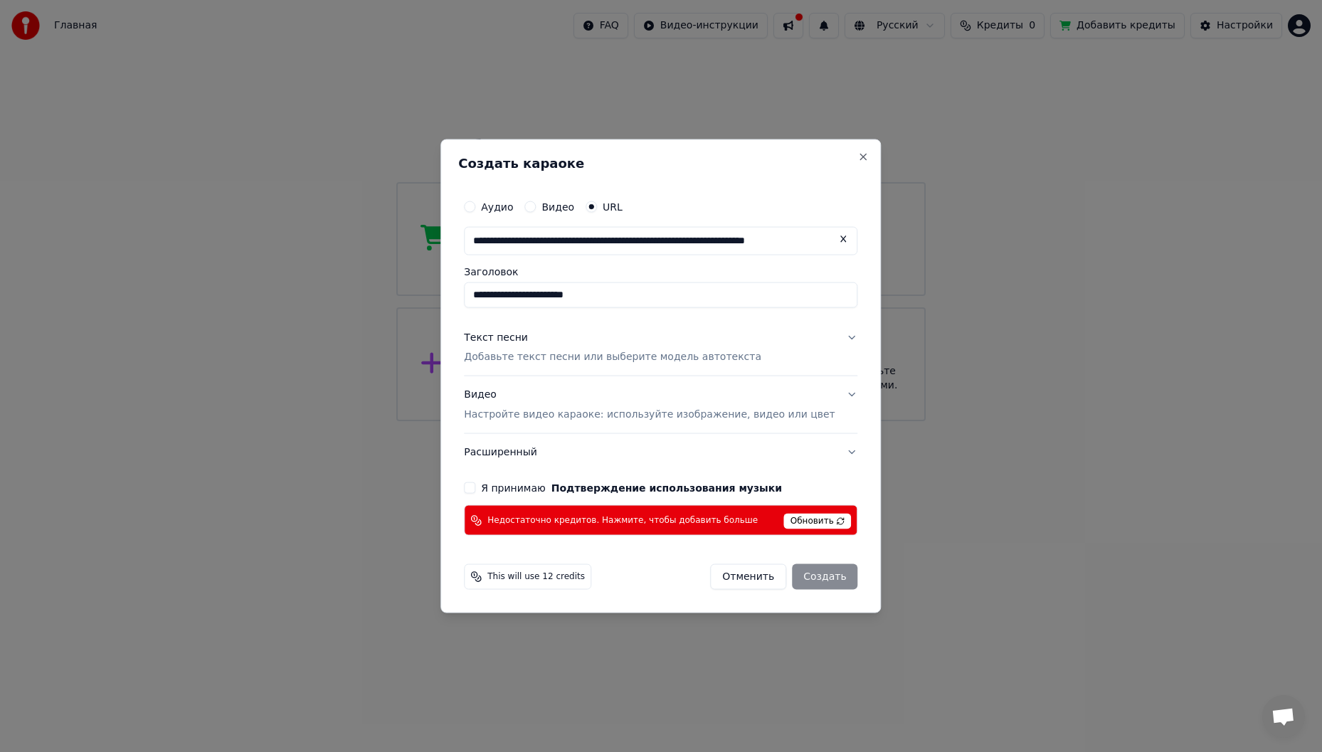
click at [588, 356] on p "Добавьте текст песни или выберите модель автотекста" at bounding box center [612, 357] width 297 height 14
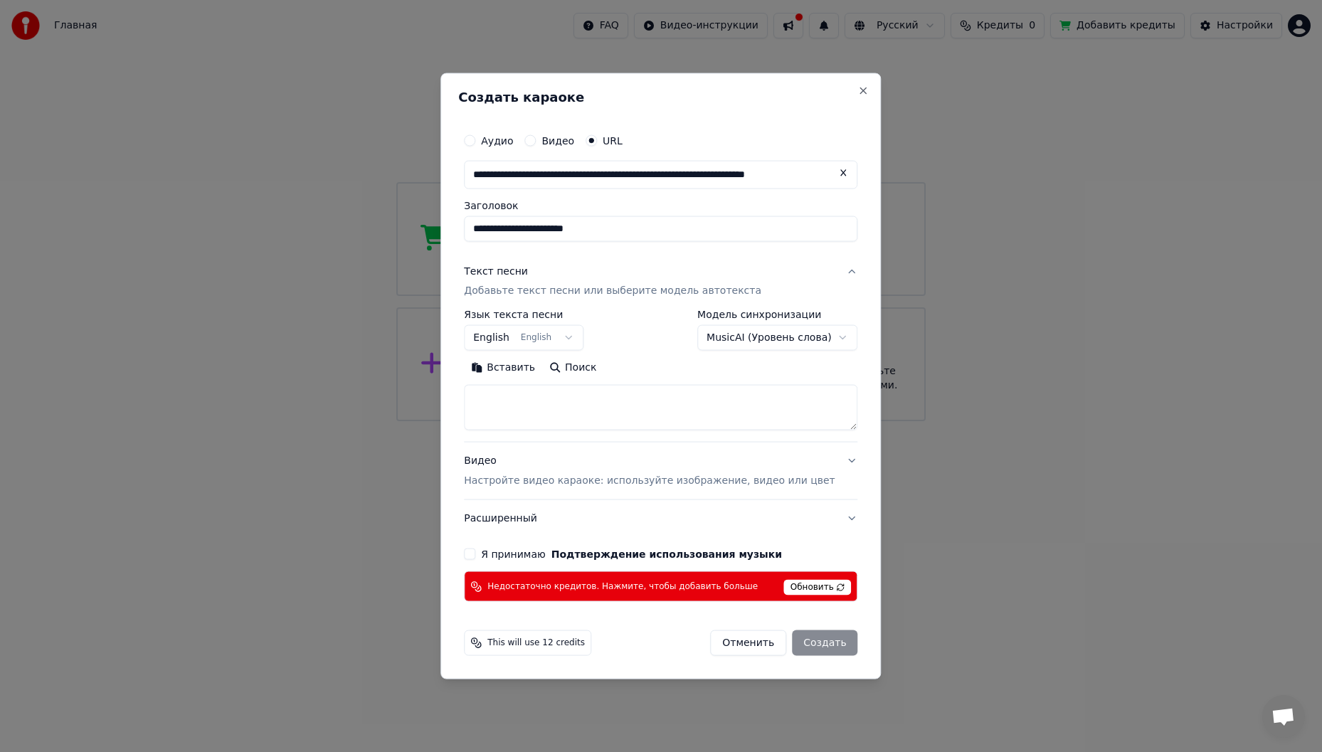
click at [787, 340] on body "**********" at bounding box center [661, 210] width 1322 height 421
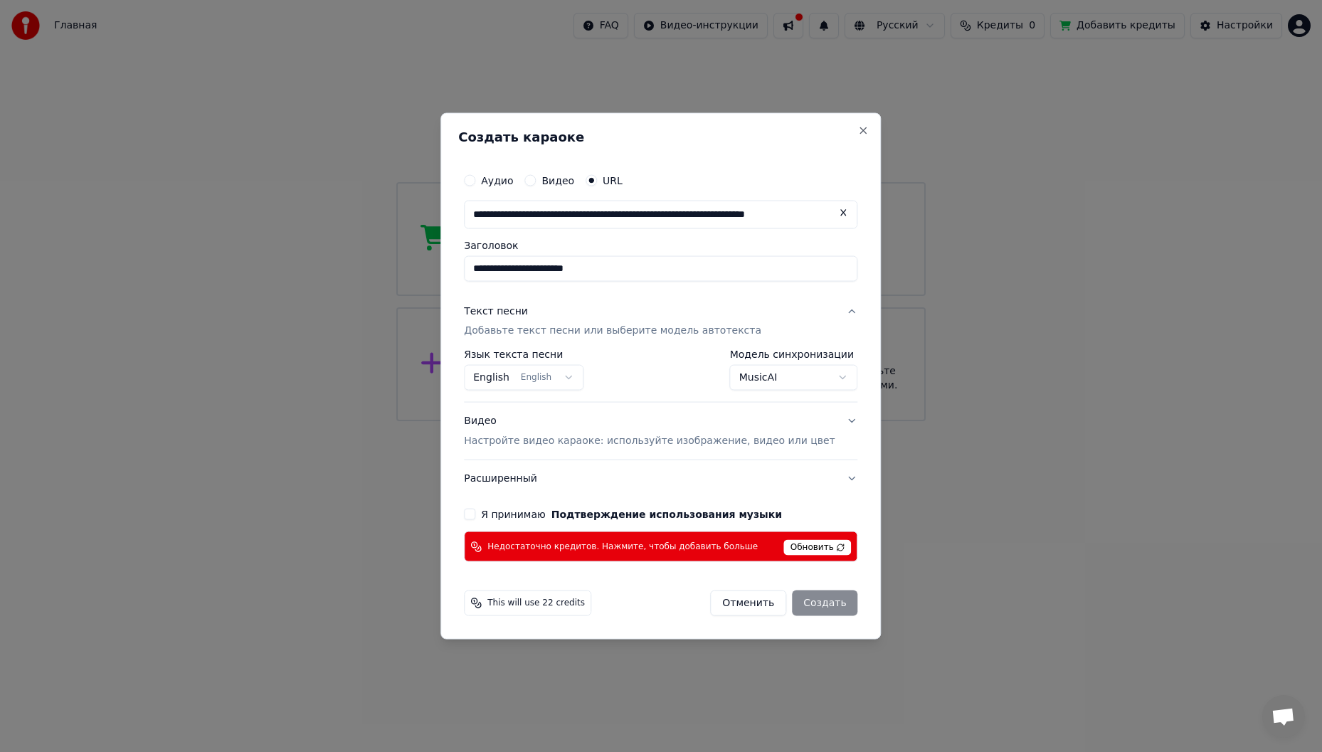
click at [751, 376] on body "**********" at bounding box center [661, 210] width 1322 height 421
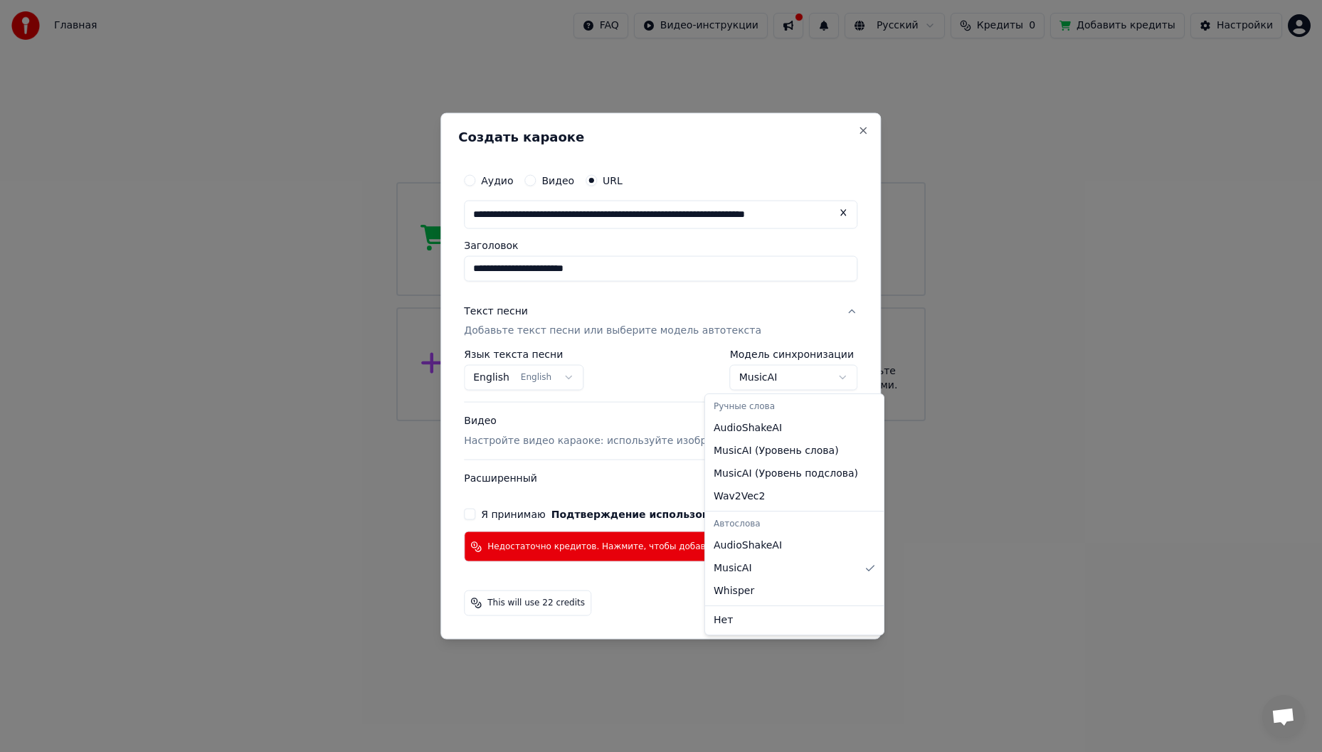
select select "**********"
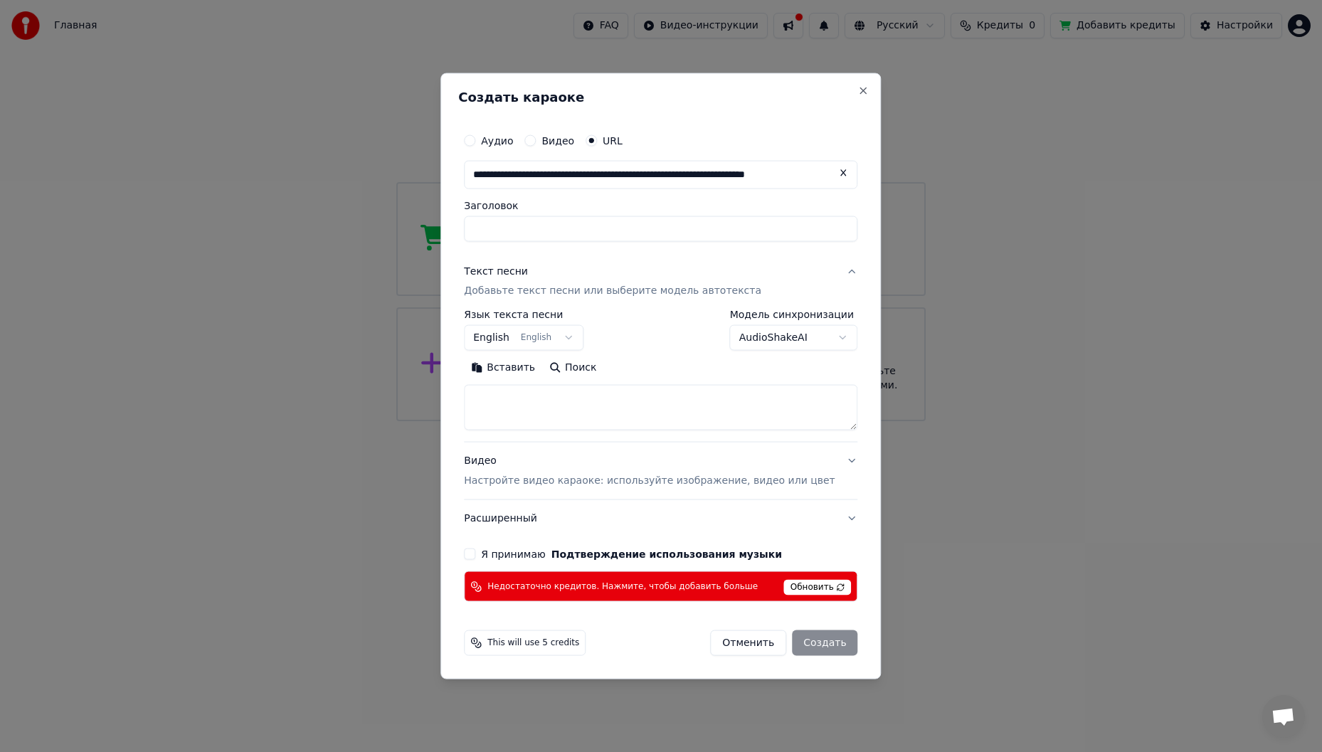
select select
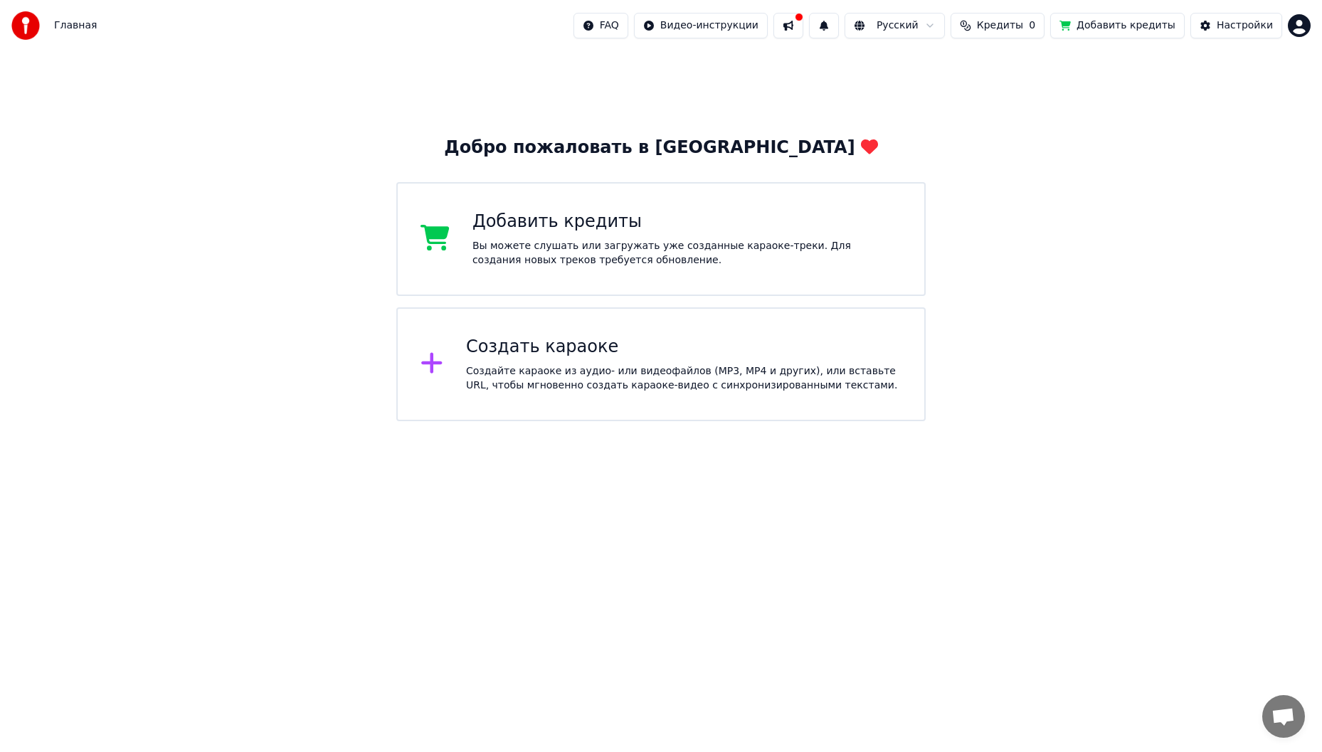
click at [1141, 30] on button "Добавить кредиты" at bounding box center [1117, 26] width 134 height 26
click at [1304, 23] on html "Главная FAQ Видео-инструкции Русский Кредиты 0 Добавить кредиты Настройки Добро…" at bounding box center [661, 210] width 1322 height 421
click at [1213, 85] on span "Оплата" at bounding box center [1202, 92] width 38 height 14
click at [1035, 30] on span "0" at bounding box center [1032, 25] width 6 height 14
click at [1033, 98] on button "Обновить" at bounding box center [1020, 107] width 86 height 26
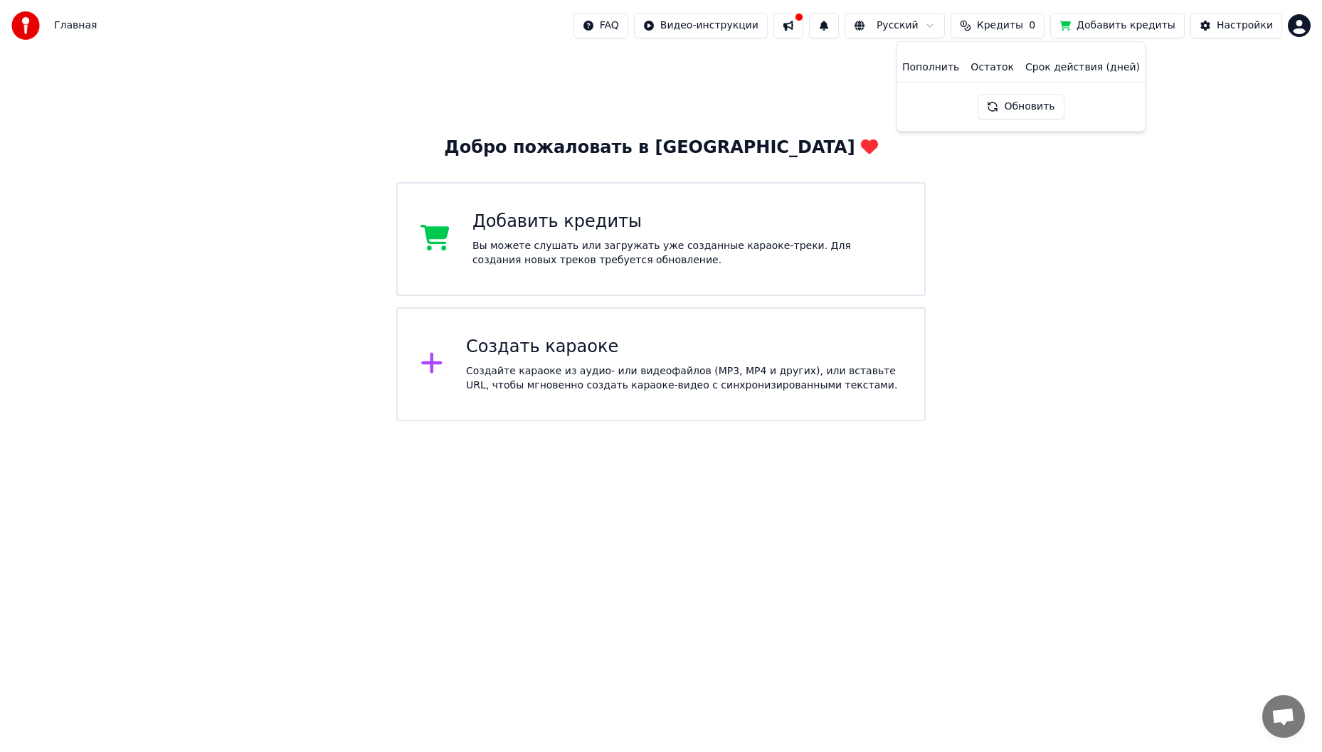
click at [1115, 18] on button "Добавить кредиты" at bounding box center [1117, 26] width 134 height 26
click at [1068, 234] on div "Добро пожаловать в Youka Добавить кредиты Вы можете слушать или загружать уже с…" at bounding box center [661, 236] width 1322 height 370
click at [1138, 23] on button "Добавить кредиты" at bounding box center [1117, 26] width 134 height 26
